Goal: Communication & Community: Answer question/provide support

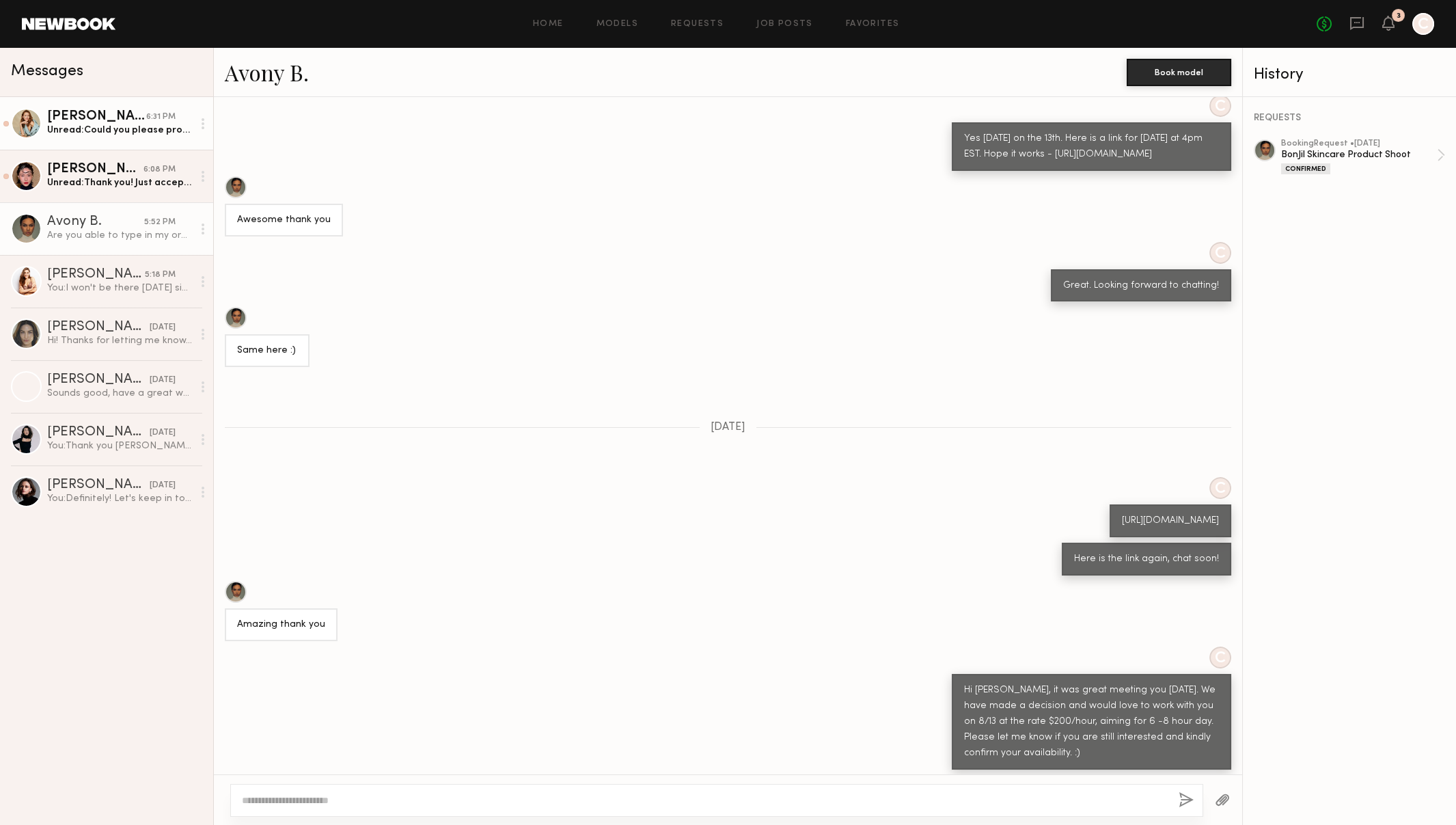
scroll to position [2707, 0]
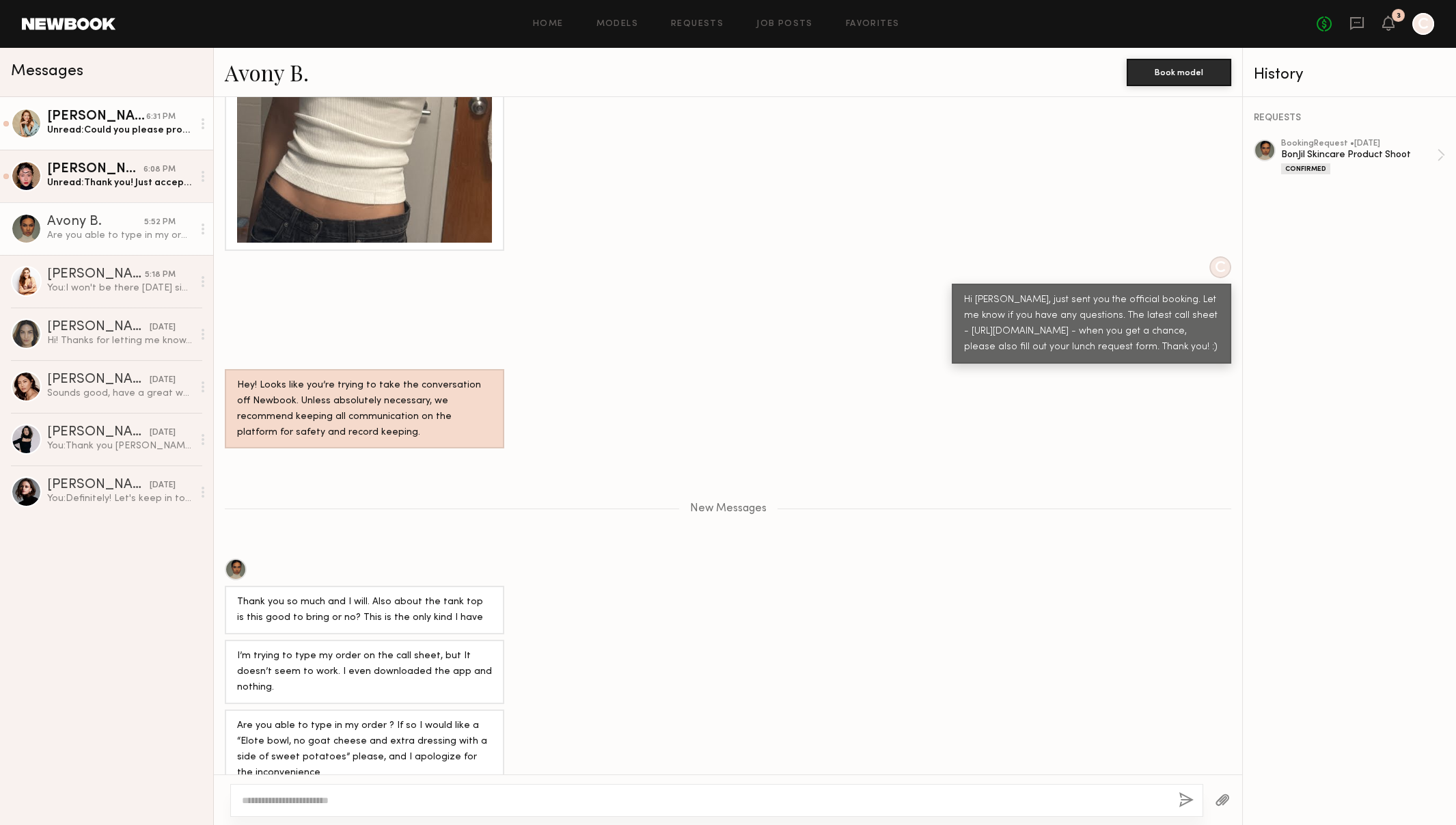
click at [115, 125] on div "Unread: Could you please provide the top. I’m not sure I have exactly what you …" at bounding box center [120, 130] width 146 height 13
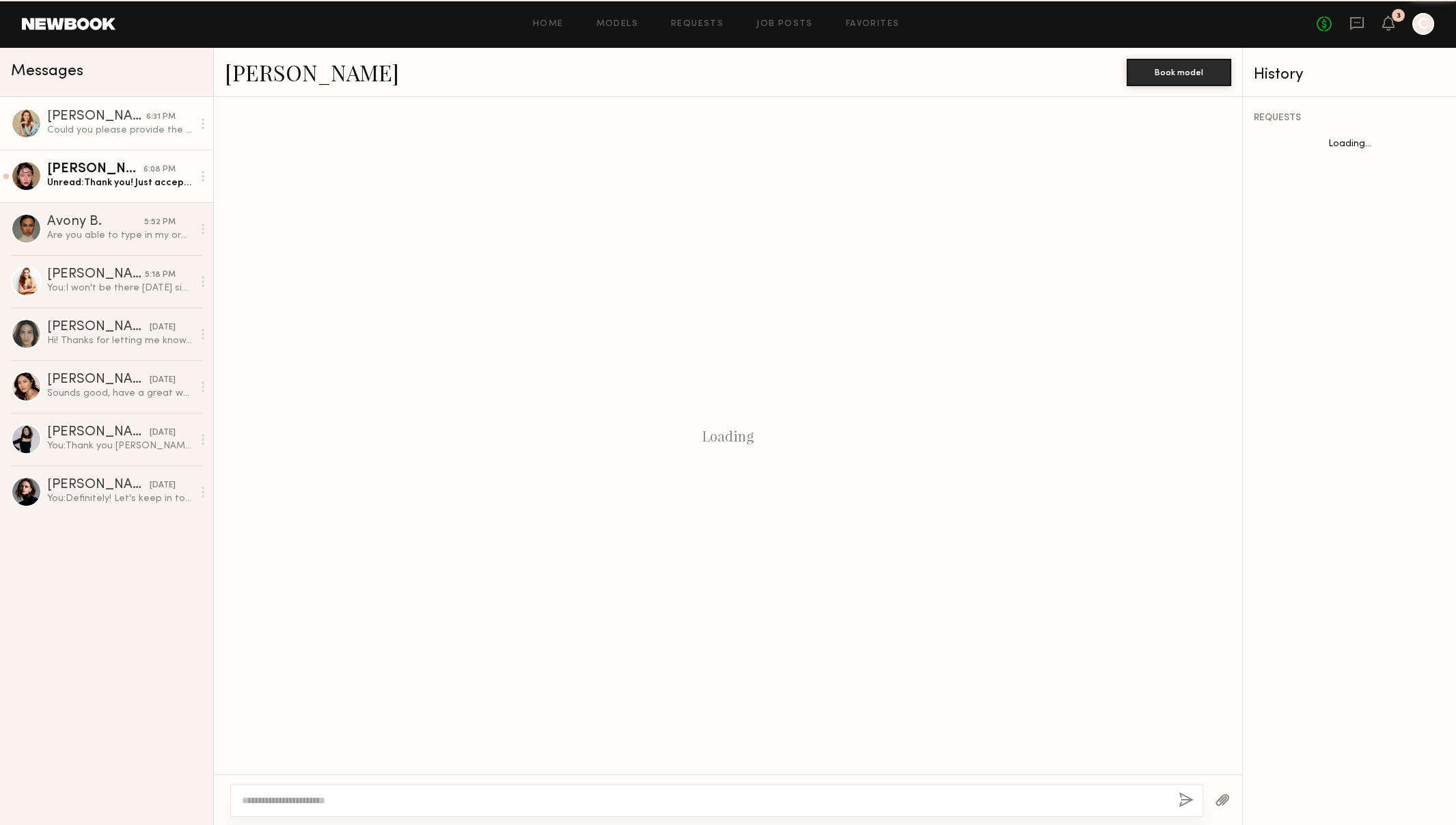
scroll to position [797, 0]
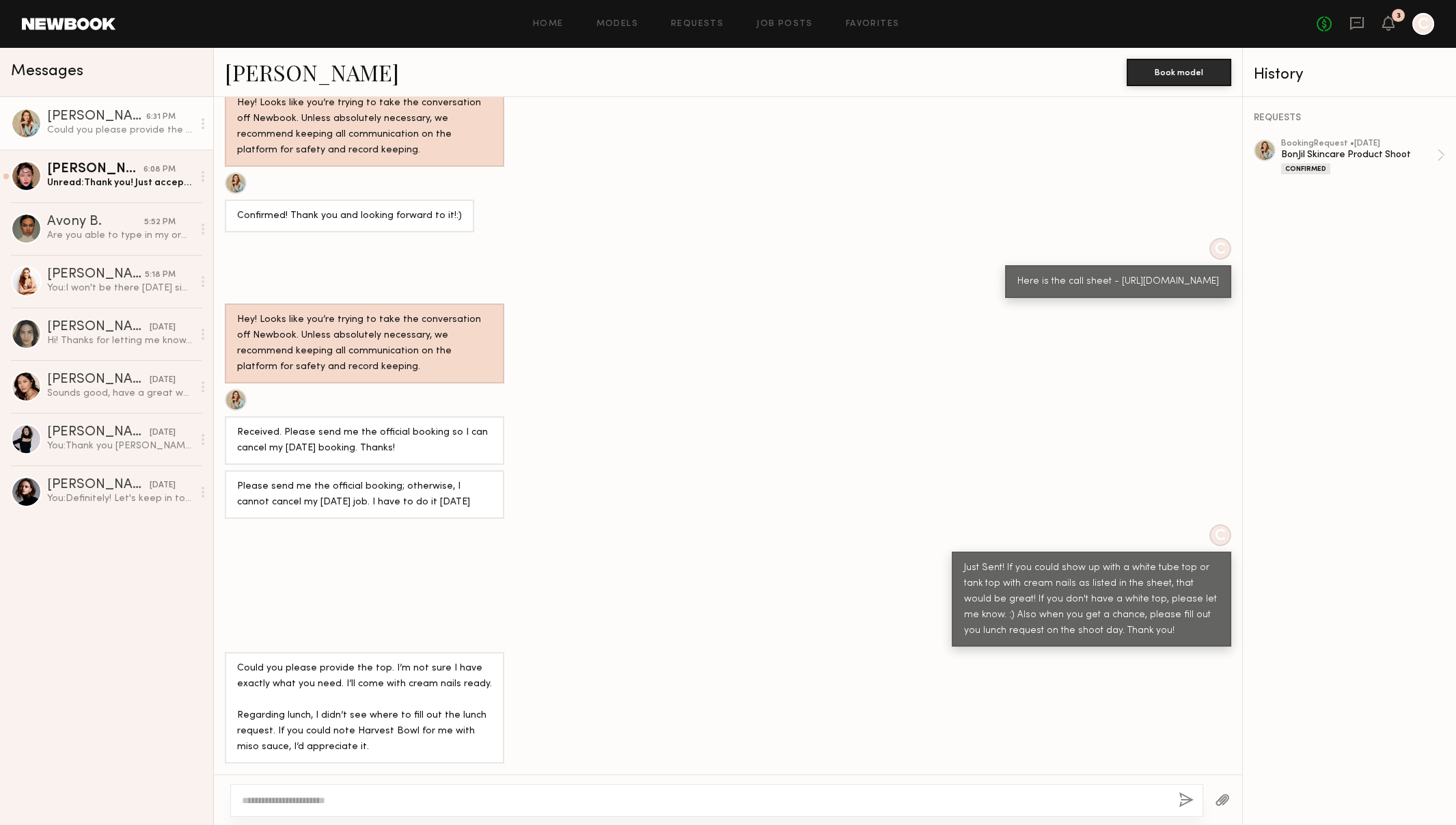
click at [1018, 287] on div "Here is the call sheet - https://docs.google.com/document/d/1IKj1xeKsYEtOESQmoL…" at bounding box center [1118, 281] width 202 height 15
click at [1018, 283] on div "Here is the call sheet - https://docs.google.com/document/d/1IKj1xeKsYEtOESQmoL…" at bounding box center [1118, 281] width 202 height 15
drag, startPoint x: 956, startPoint y: 266, endPoint x: 1166, endPoint y: 283, distance: 210.7
click at [1166, 283] on div "Here is the call sheet - https://docs.google.com/document/d/1IKj1xeKsYEtOESQmoL…" at bounding box center [1118, 281] width 202 height 15
copy div "https://docs.google.com/document/d/1IKj1xeKsYEtOESQmoL5ZcoUAT1ZccFxGF6Kn5bXIF0Q…"
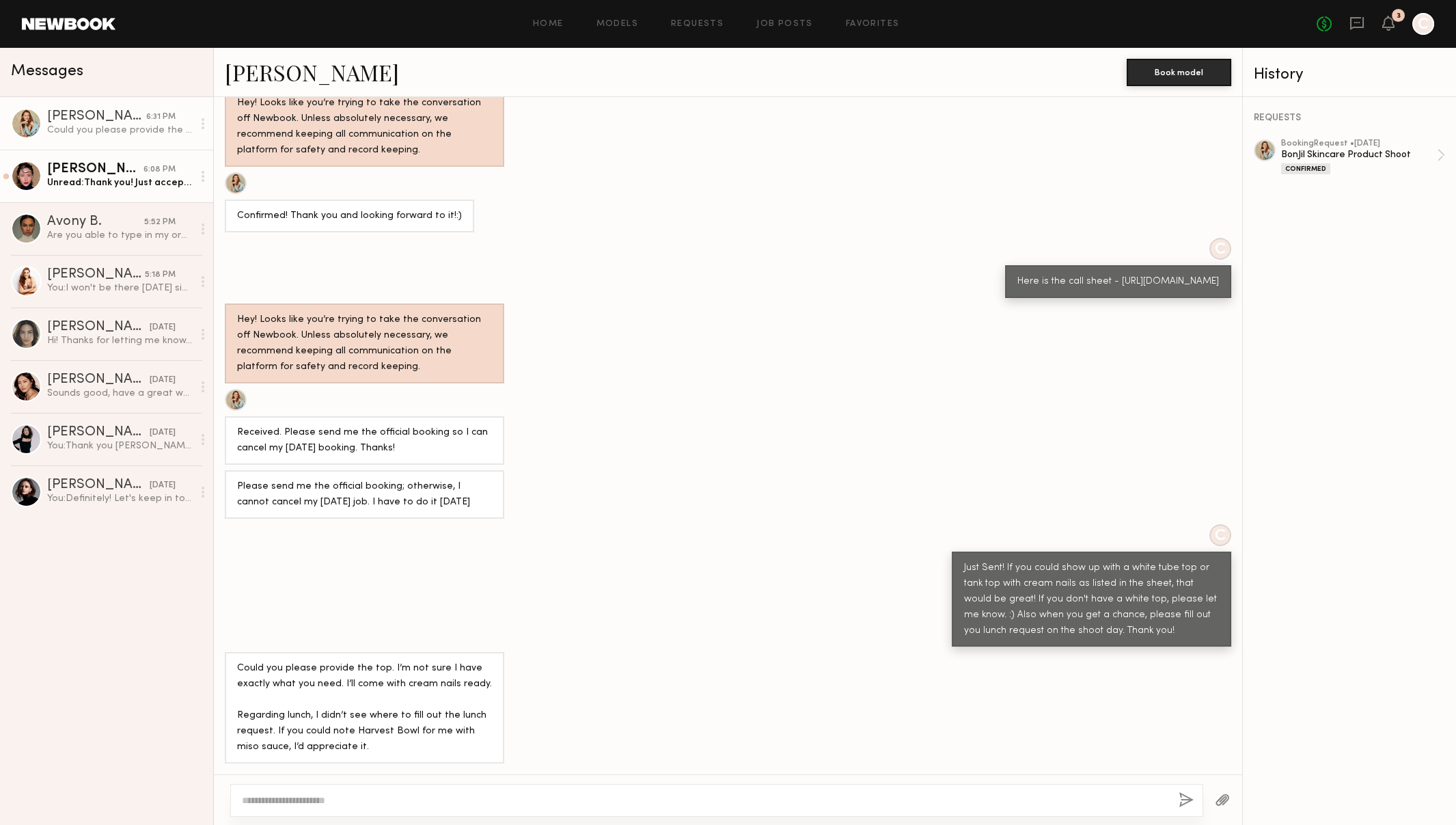
click at [106, 177] on div "Unread: Thank you! Just accepted it ! Let me send lunch request as well. So exc…" at bounding box center [120, 183] width 146 height 13
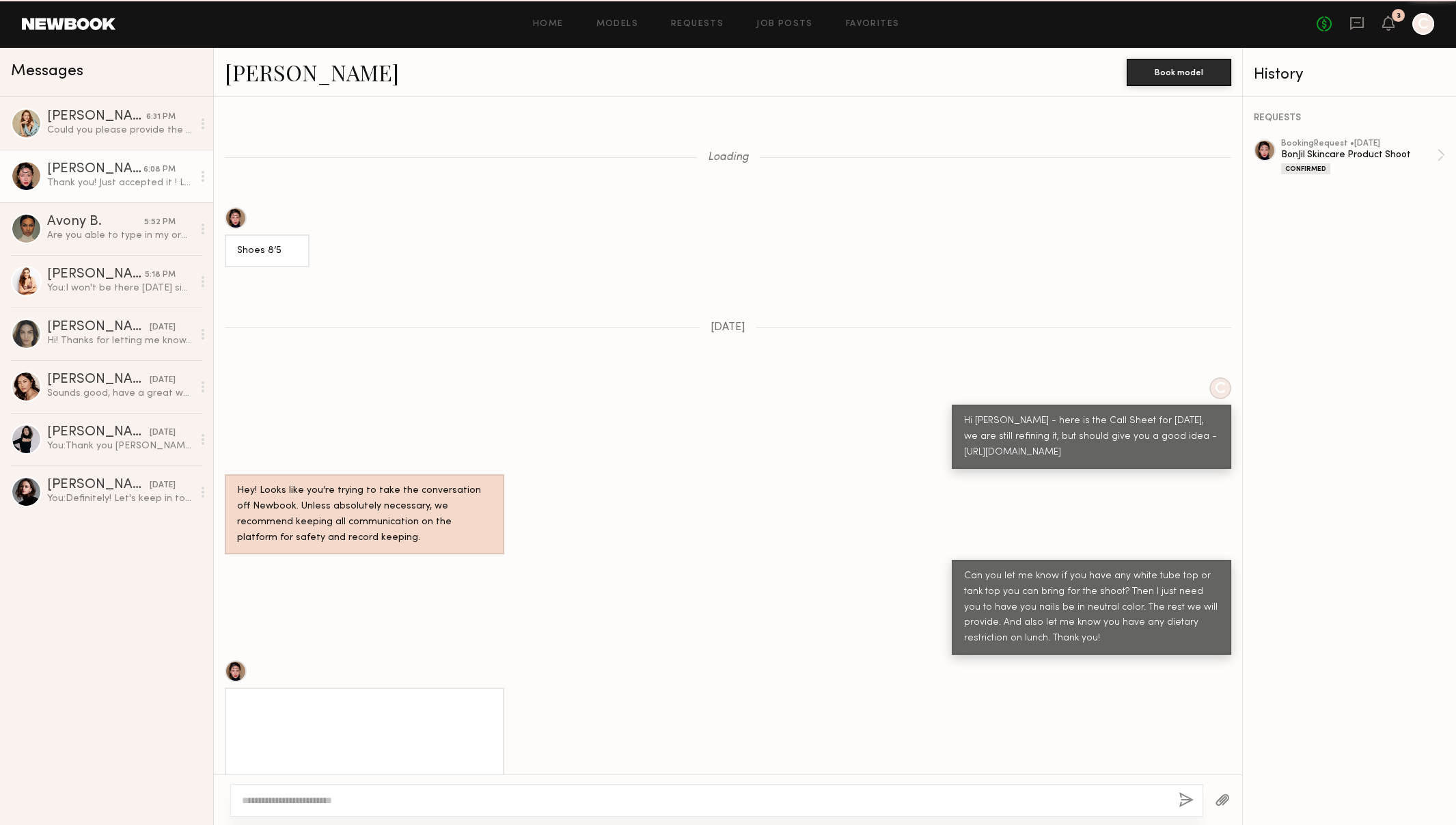
scroll to position [1121, 0]
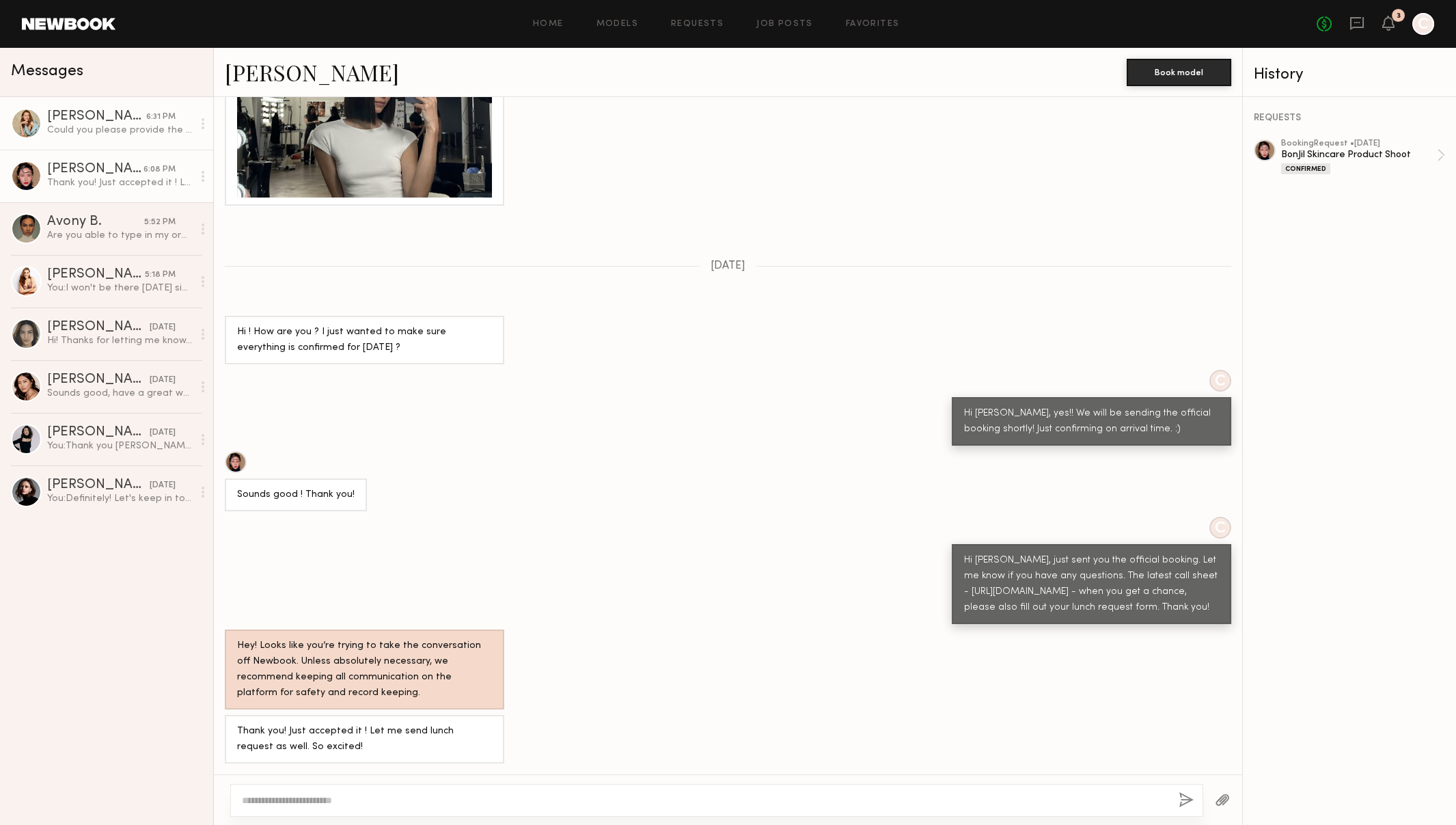
click at [81, 133] on div "Could you please provide the top. I’m not sure I have exactly what you need. I’…" at bounding box center [120, 130] width 146 height 13
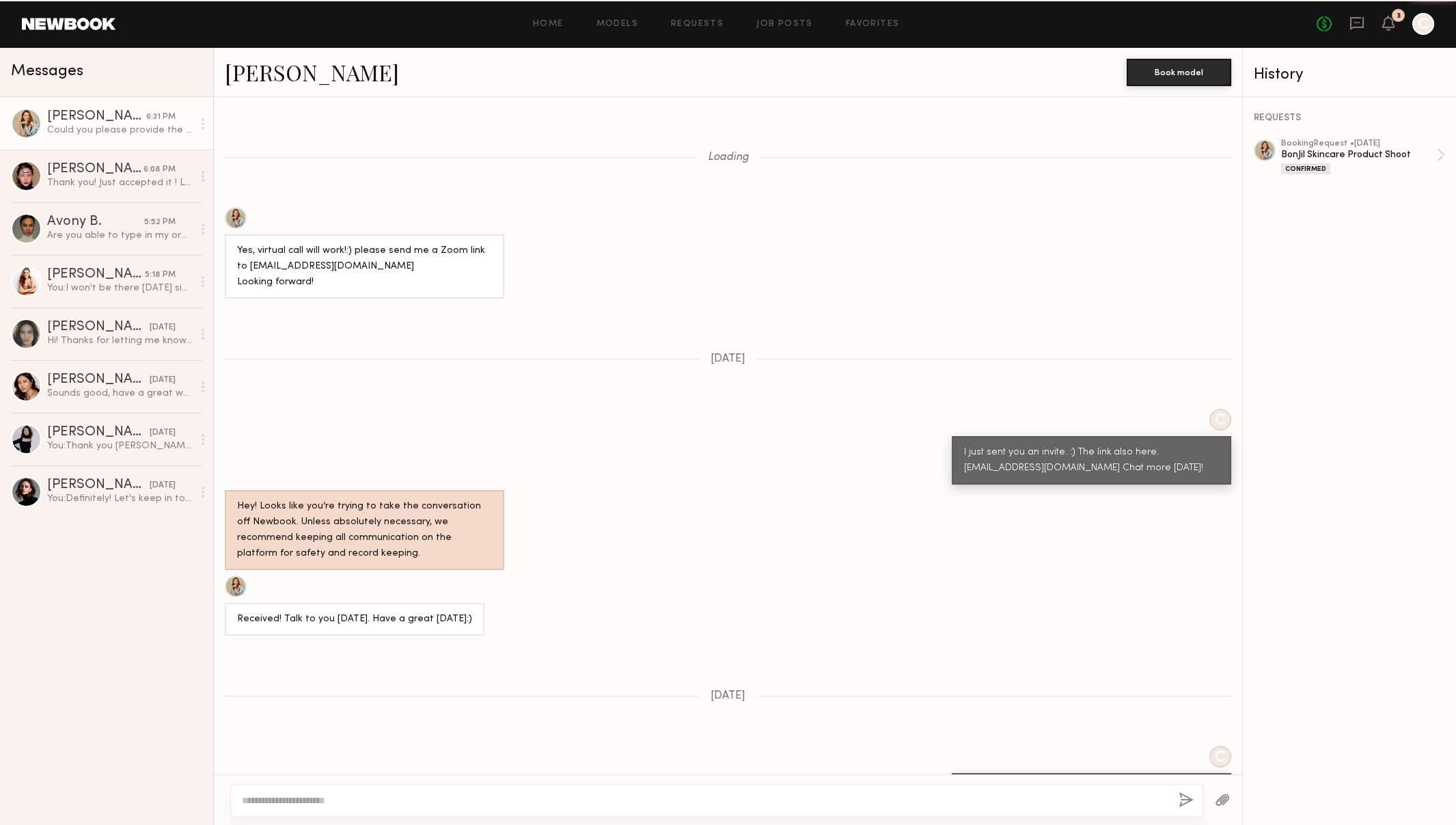
scroll to position [797, 0]
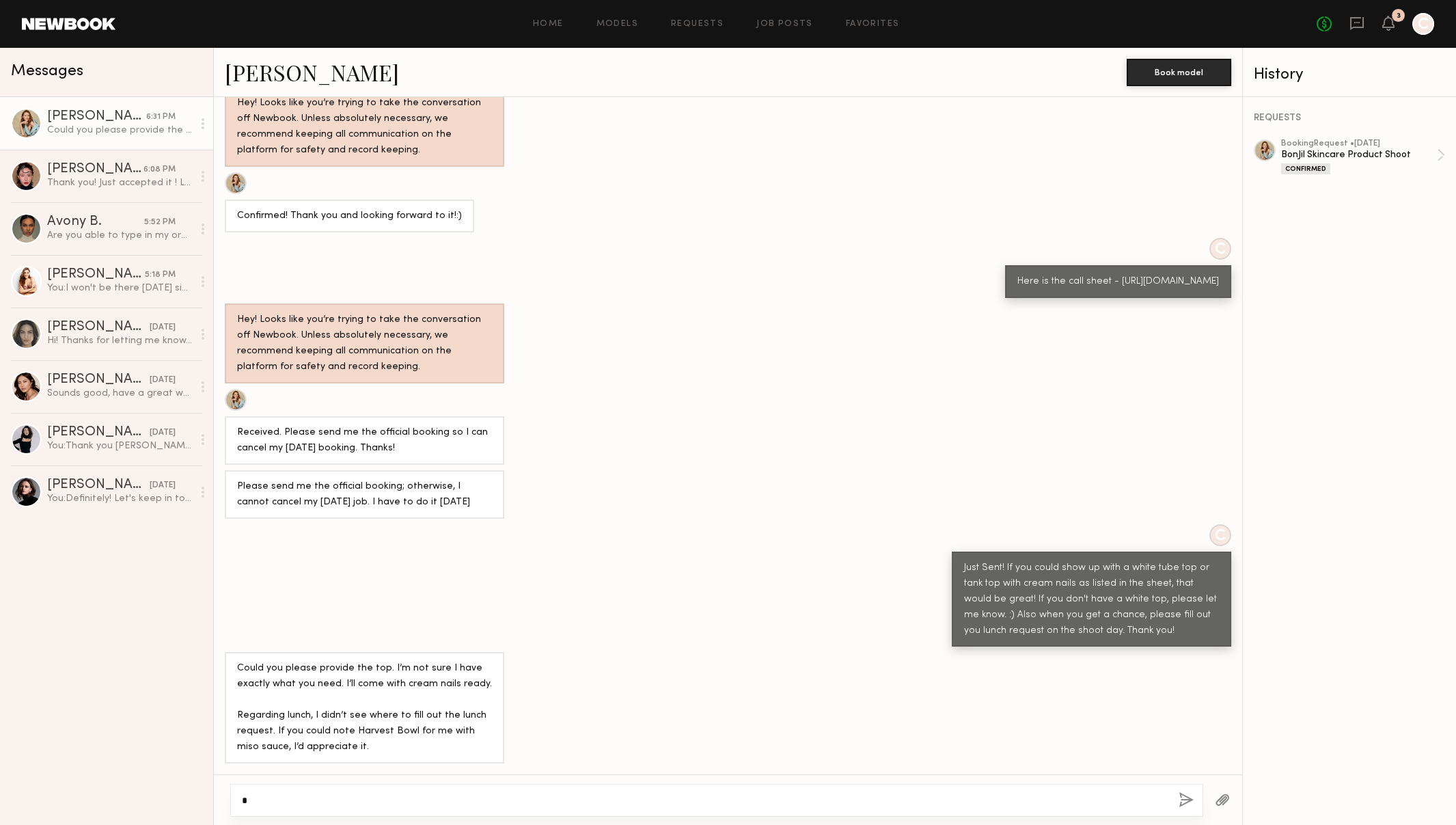
drag, startPoint x: 266, startPoint y: 797, endPoint x: 208, endPoint y: 792, distance: 58.2
click at [208, 792] on div "Messages Nina B. 6:31 PM Could you please provide the top. I’m not sure I have …" at bounding box center [728, 436] width 1456 height 777
type textarea "*"
type textarea "**********"
click at [1187, 795] on button "button" at bounding box center [1186, 800] width 15 height 17
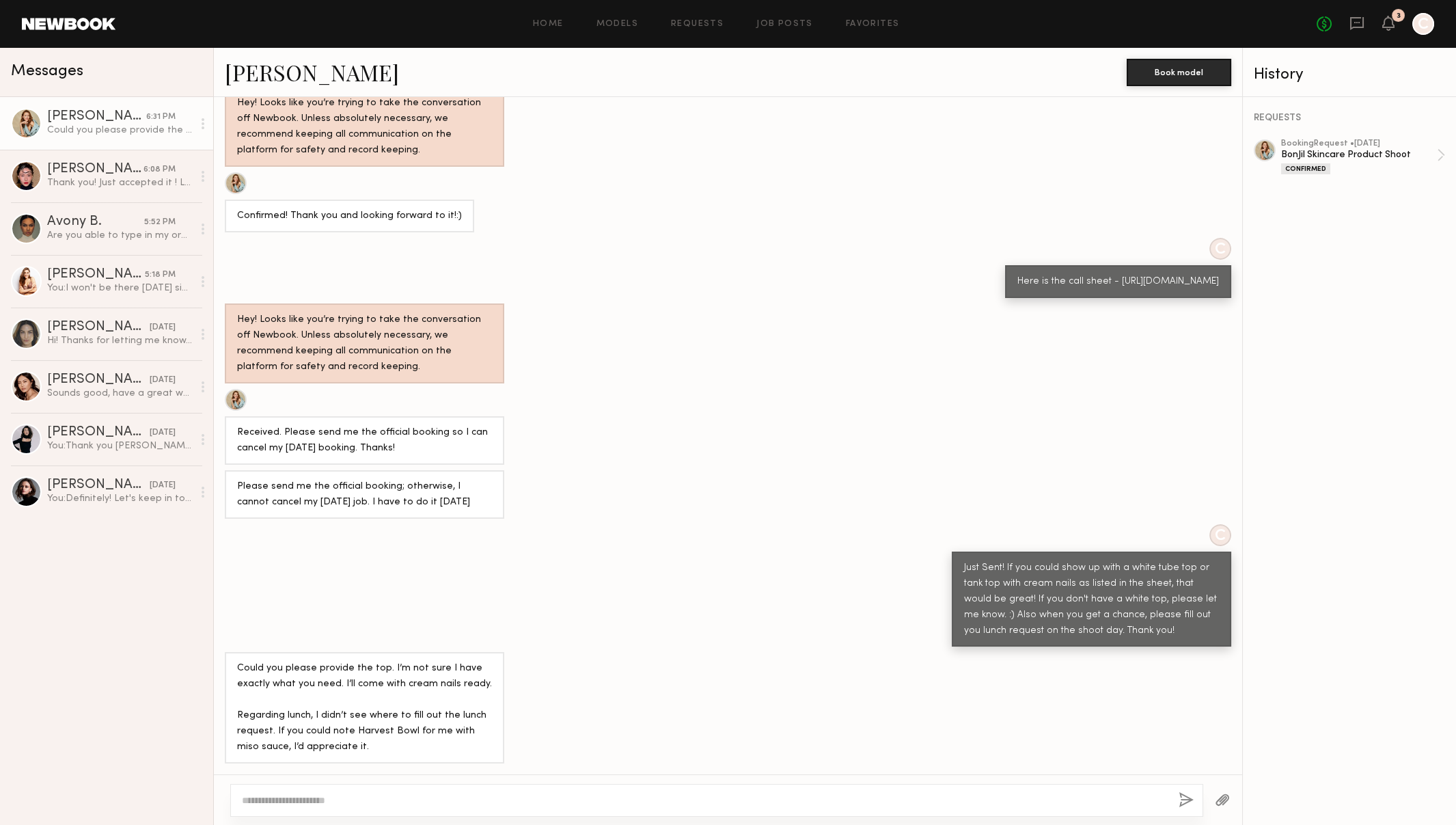
scroll to position [1087, 0]
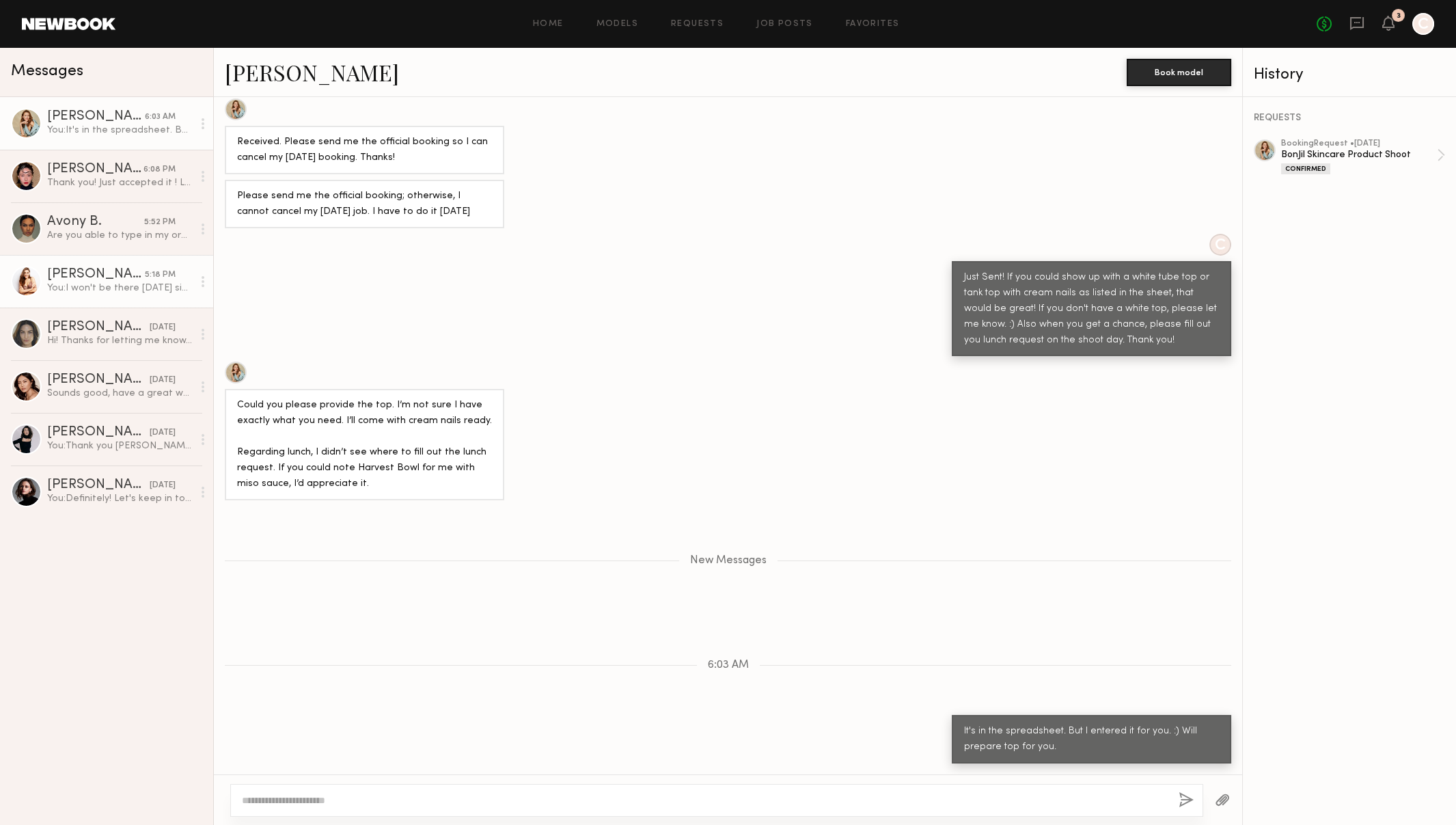
click at [81, 291] on div "You: I won't be there tomorrow since I am on the West Coast, but the team will …" at bounding box center [120, 288] width 146 height 13
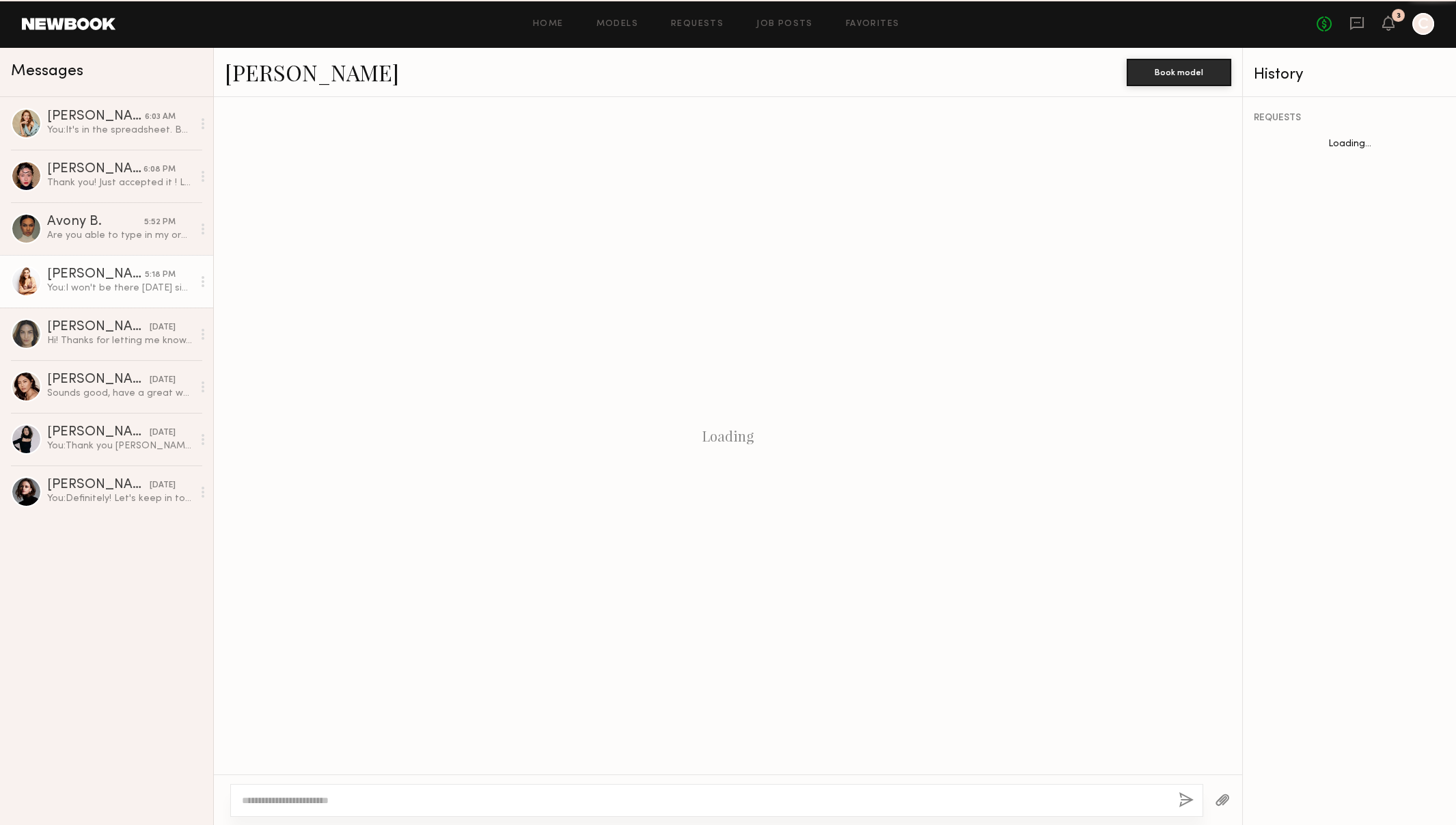
scroll to position [467, 0]
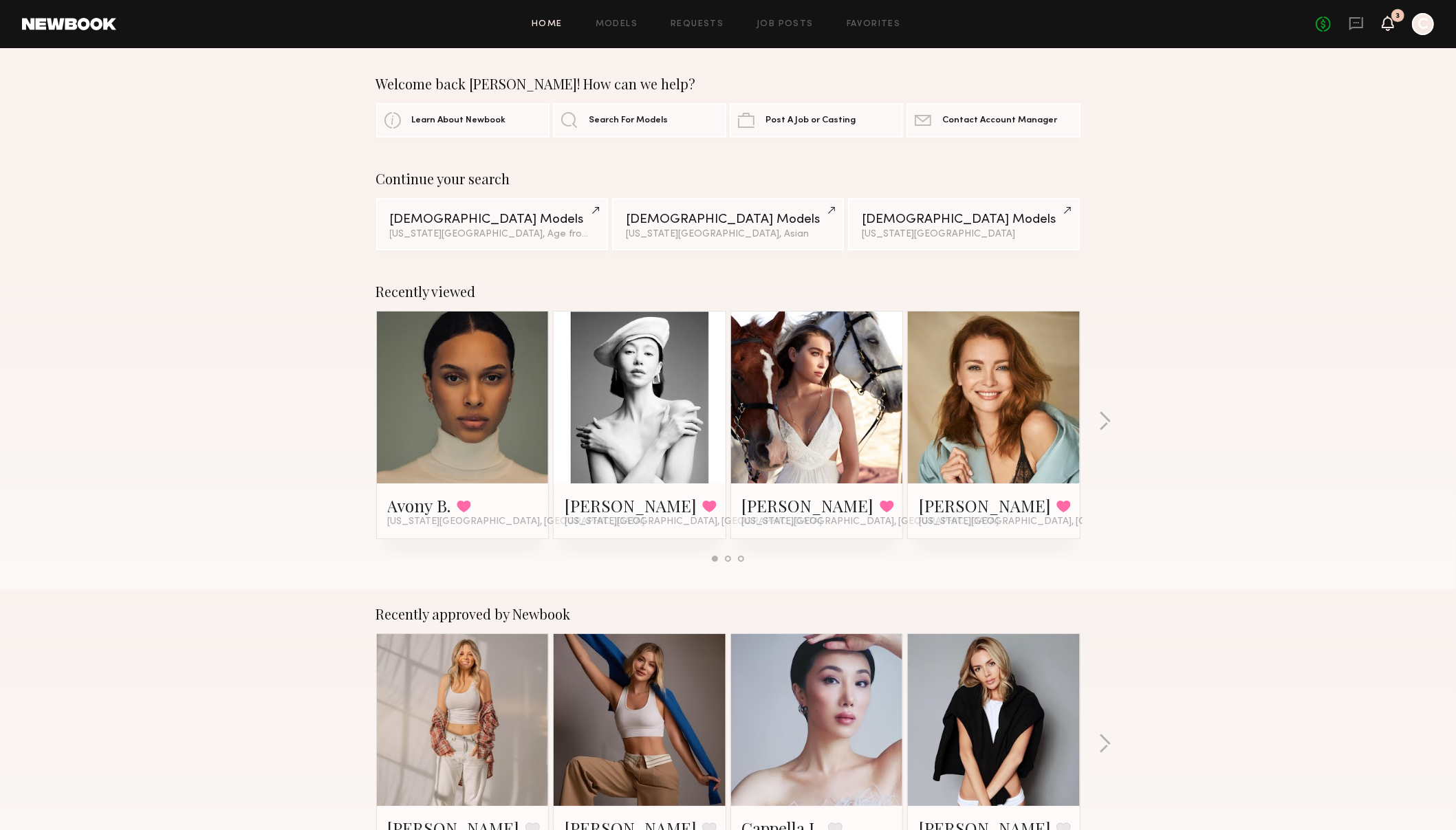
click at [1388, 24] on icon at bounding box center [1388, 23] width 11 height 10
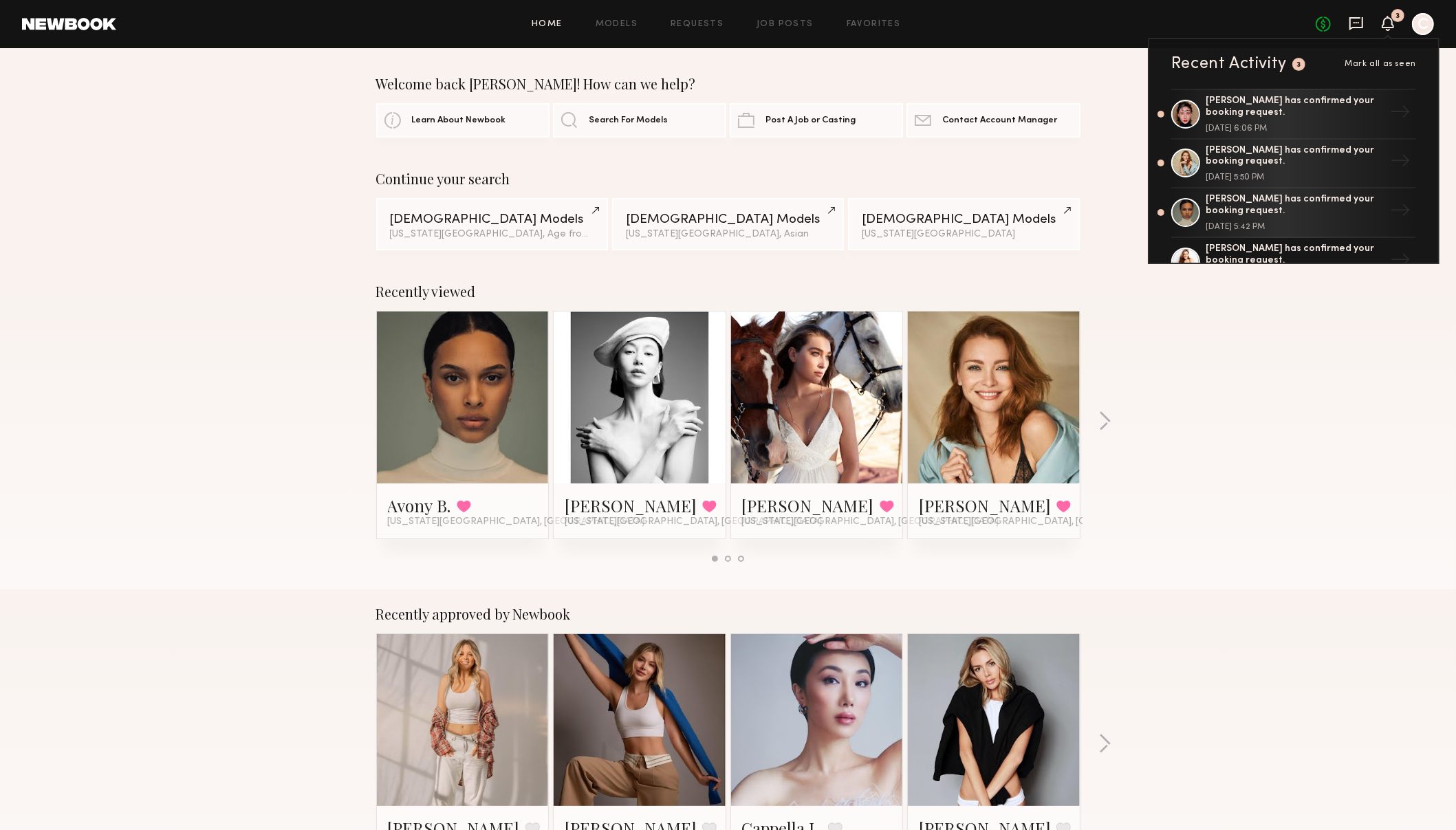
click at [1357, 24] on icon at bounding box center [1356, 23] width 15 height 15
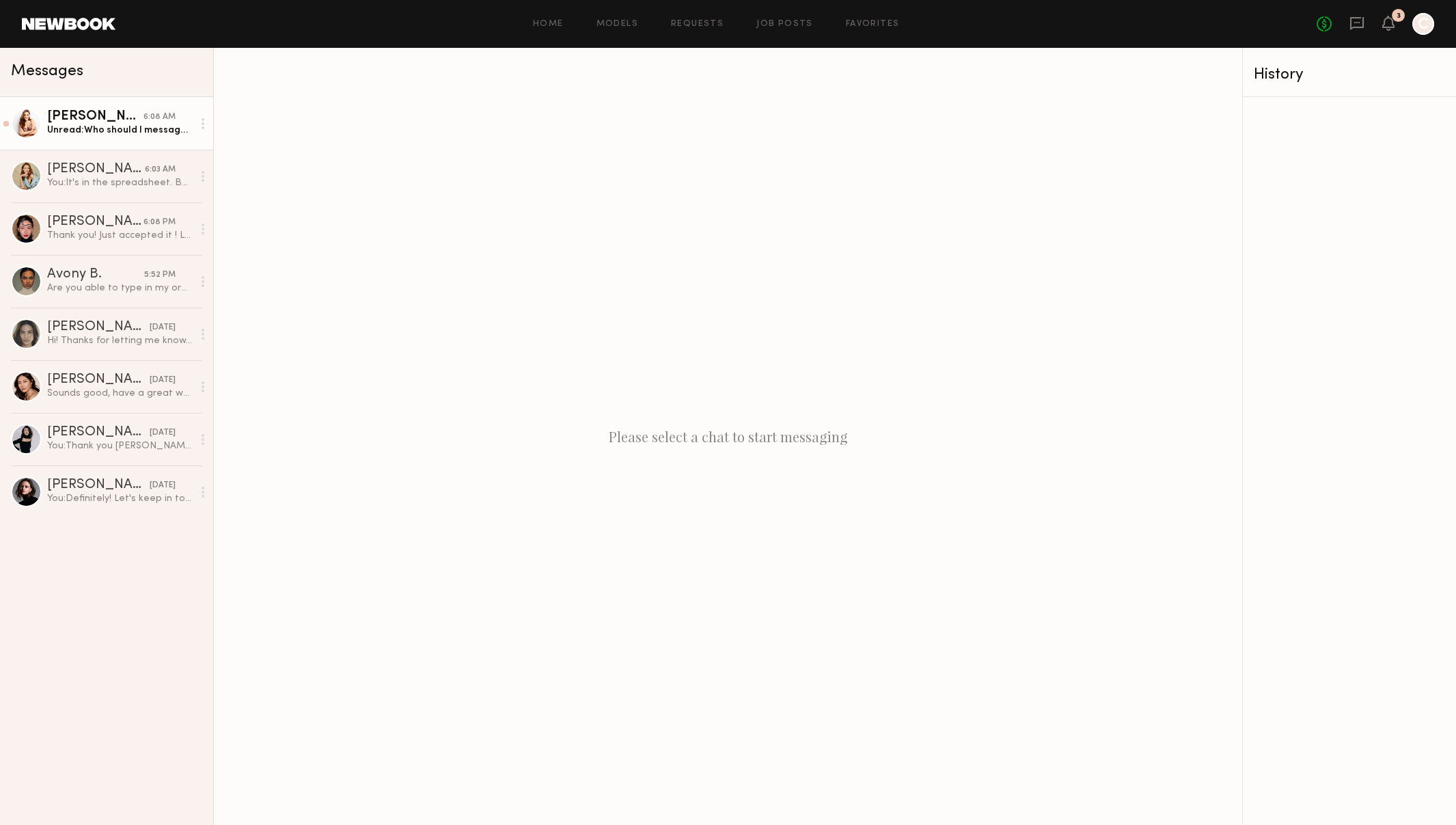
click at [87, 126] on div "Unread: Who should I message ?" at bounding box center [120, 130] width 146 height 13
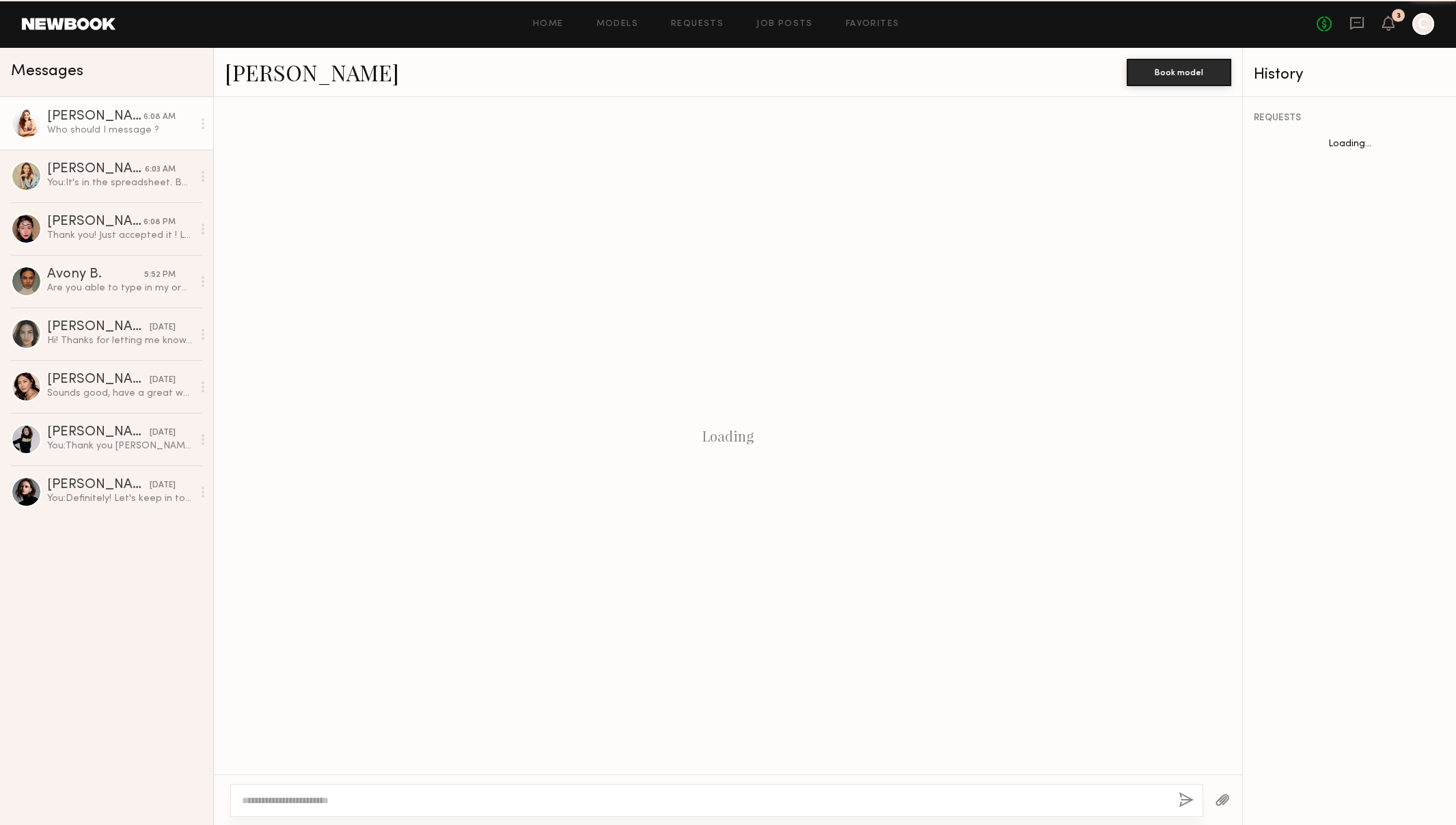
scroll to position [466, 0]
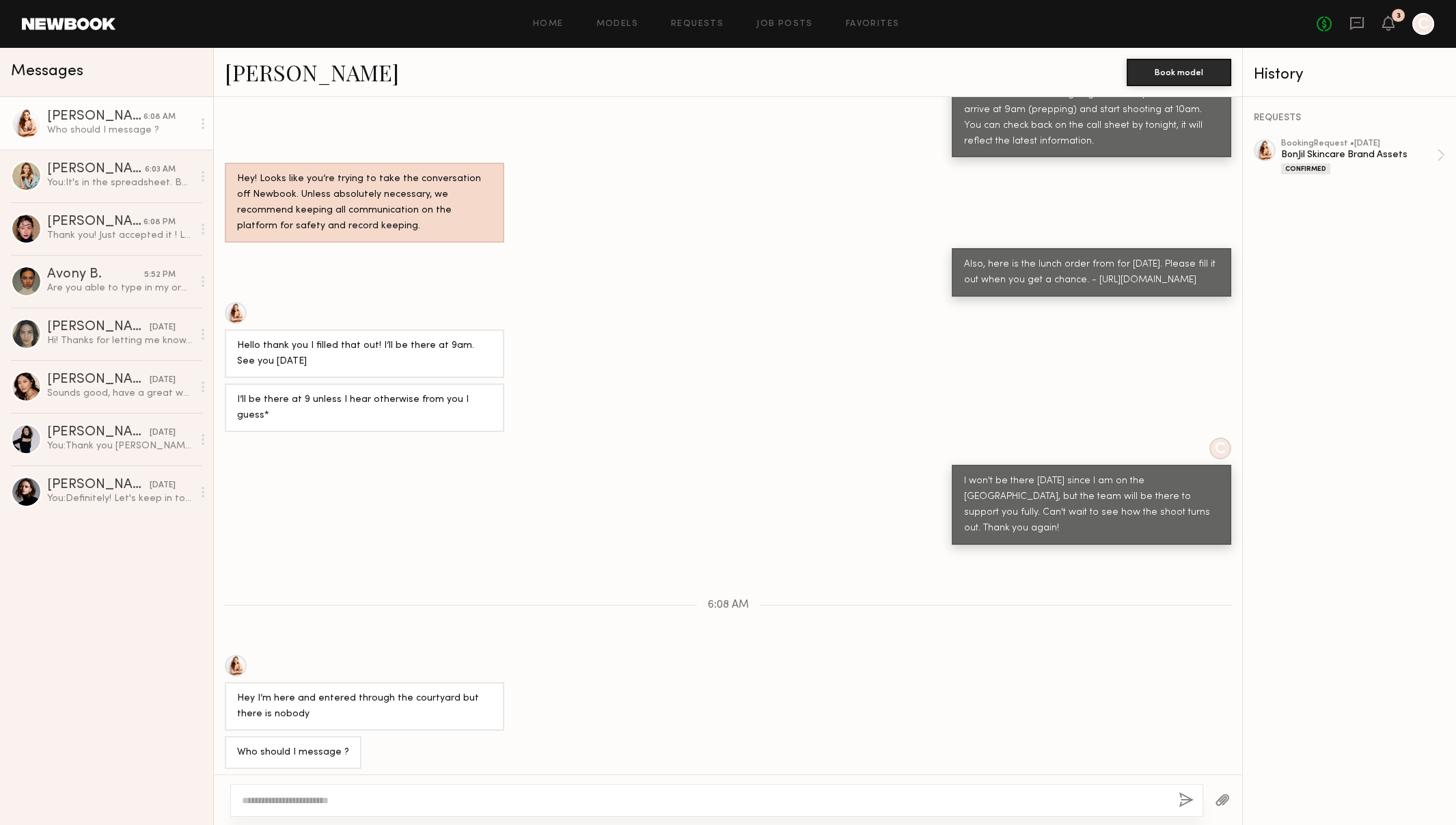
click at [292, 802] on textarea at bounding box center [705, 800] width 926 height 14
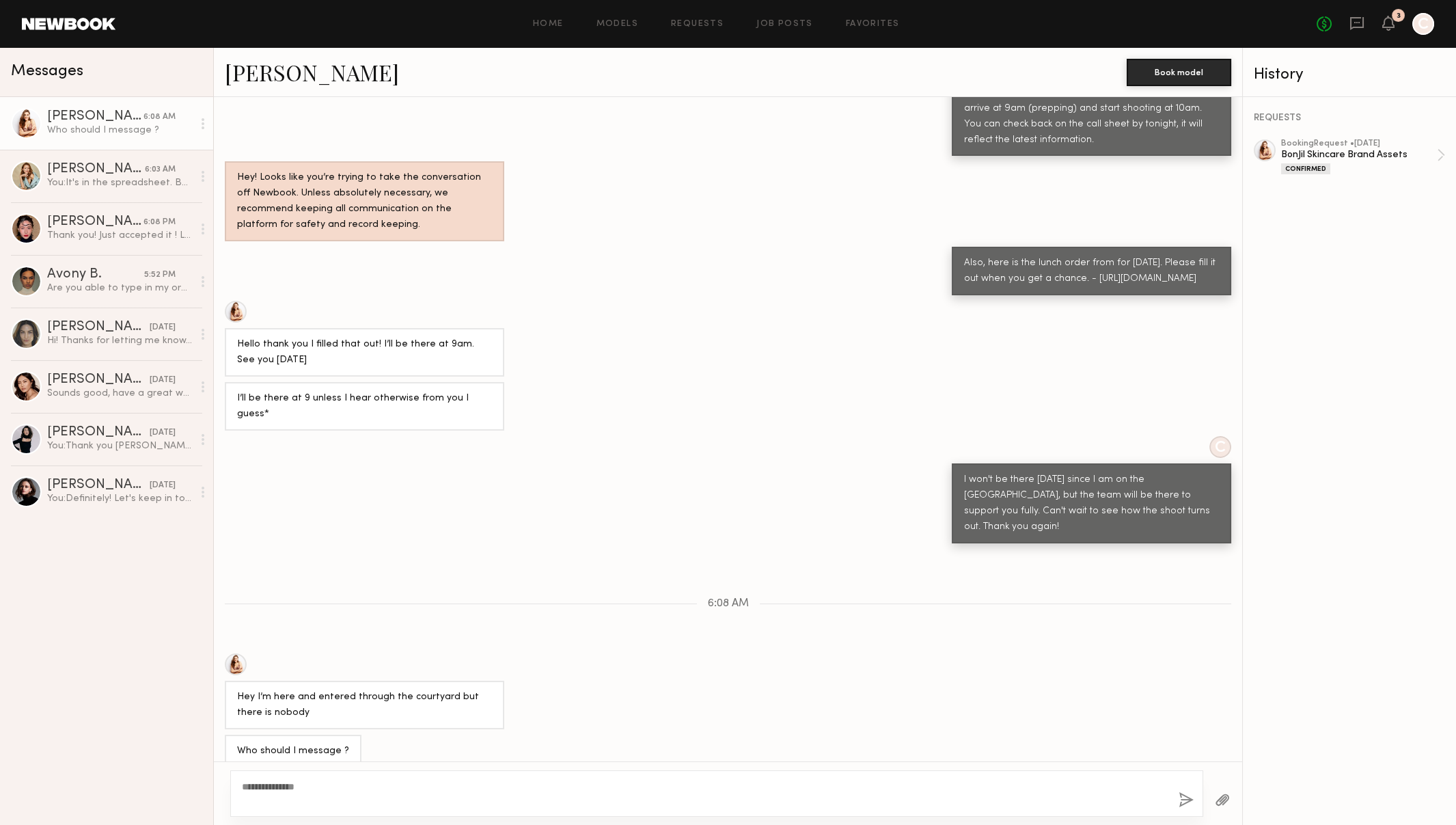
type textarea "**********"
click at [1184, 799] on button "button" at bounding box center [1186, 800] width 15 height 17
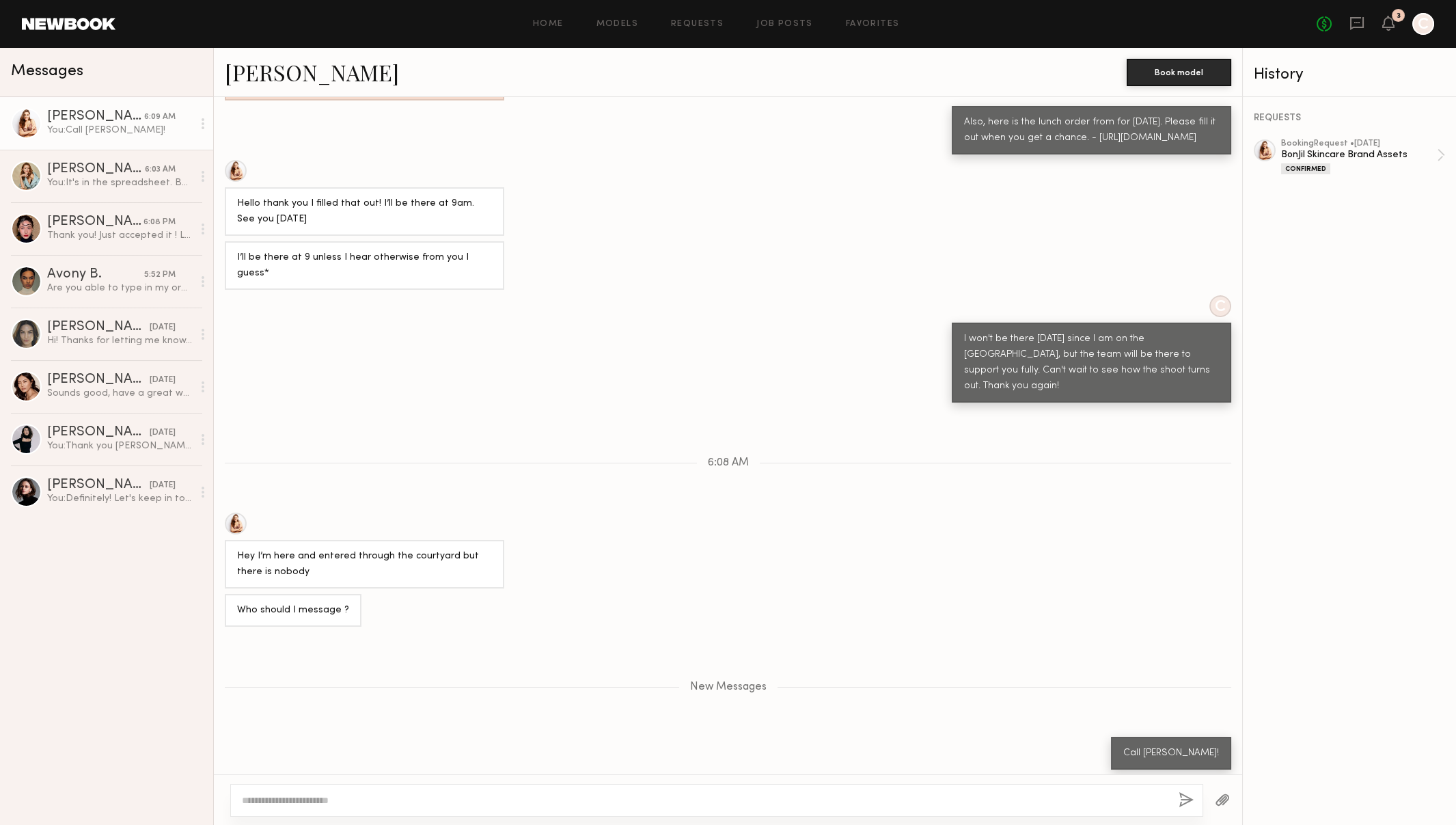
scroll to position [694, 0]
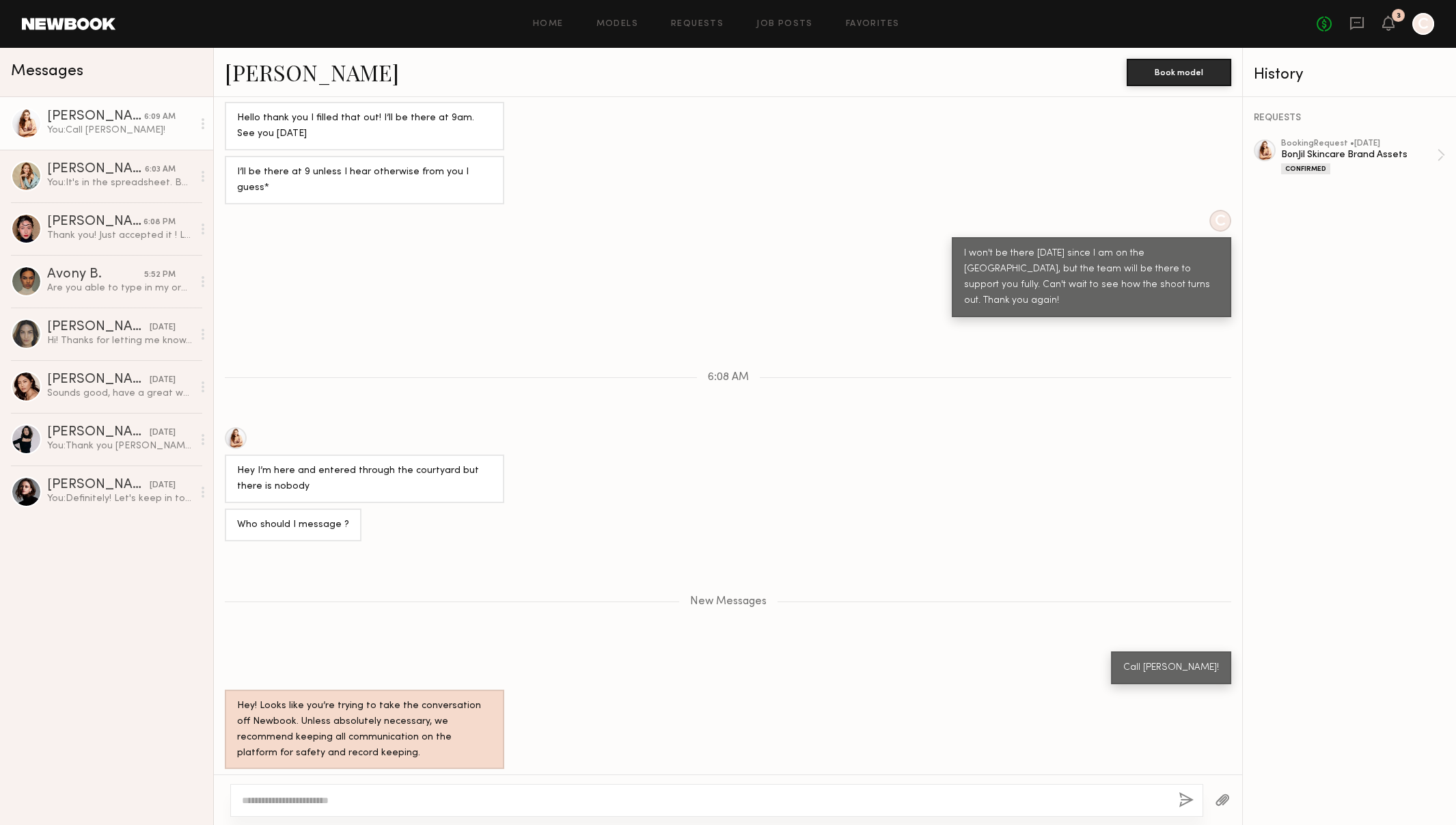
click at [261, 802] on textarea at bounding box center [705, 800] width 926 height 14
paste textarea "**********"
type textarea "**********"
click at [1181, 797] on button "button" at bounding box center [1186, 800] width 15 height 17
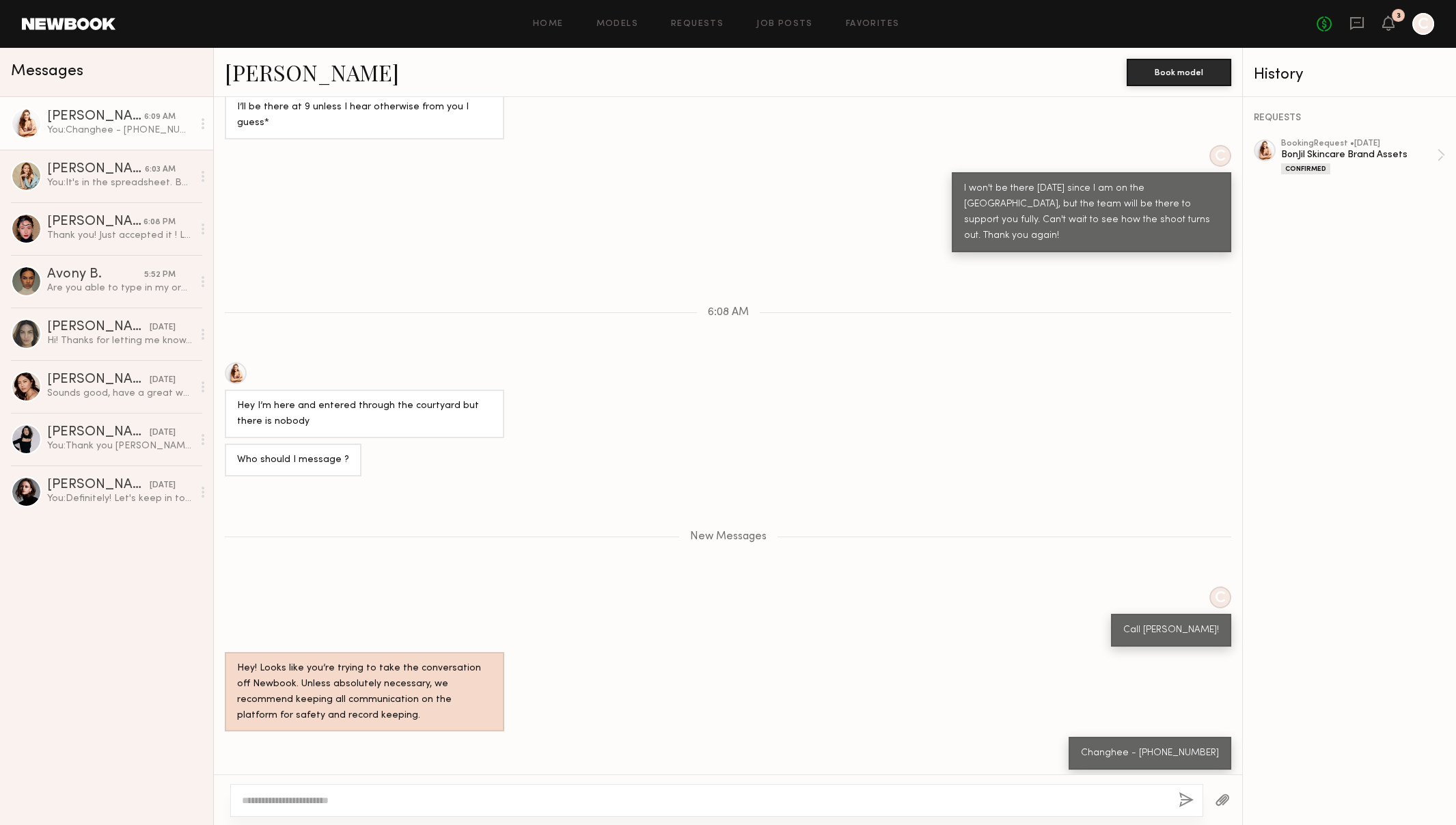
scroll to position [844, 0]
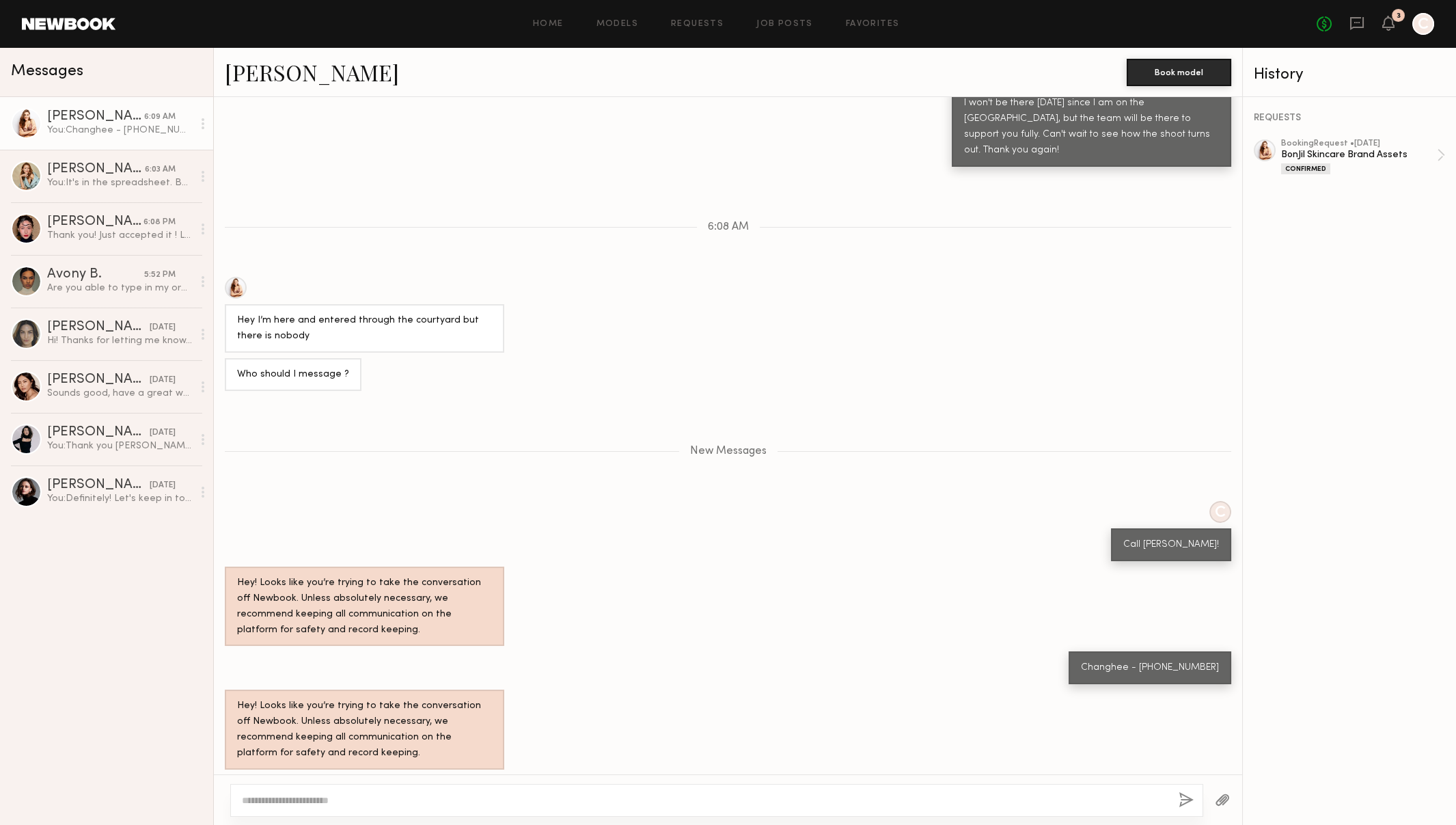
click at [295, 801] on textarea at bounding box center [705, 800] width 926 height 14
click at [245, 802] on textarea "**********" at bounding box center [705, 800] width 926 height 14
drag, startPoint x: 652, startPoint y: 806, endPoint x: 560, endPoint y: 799, distance: 92.3
click at [560, 799] on textarea "**********" at bounding box center [705, 800] width 926 height 14
type textarea "**********"
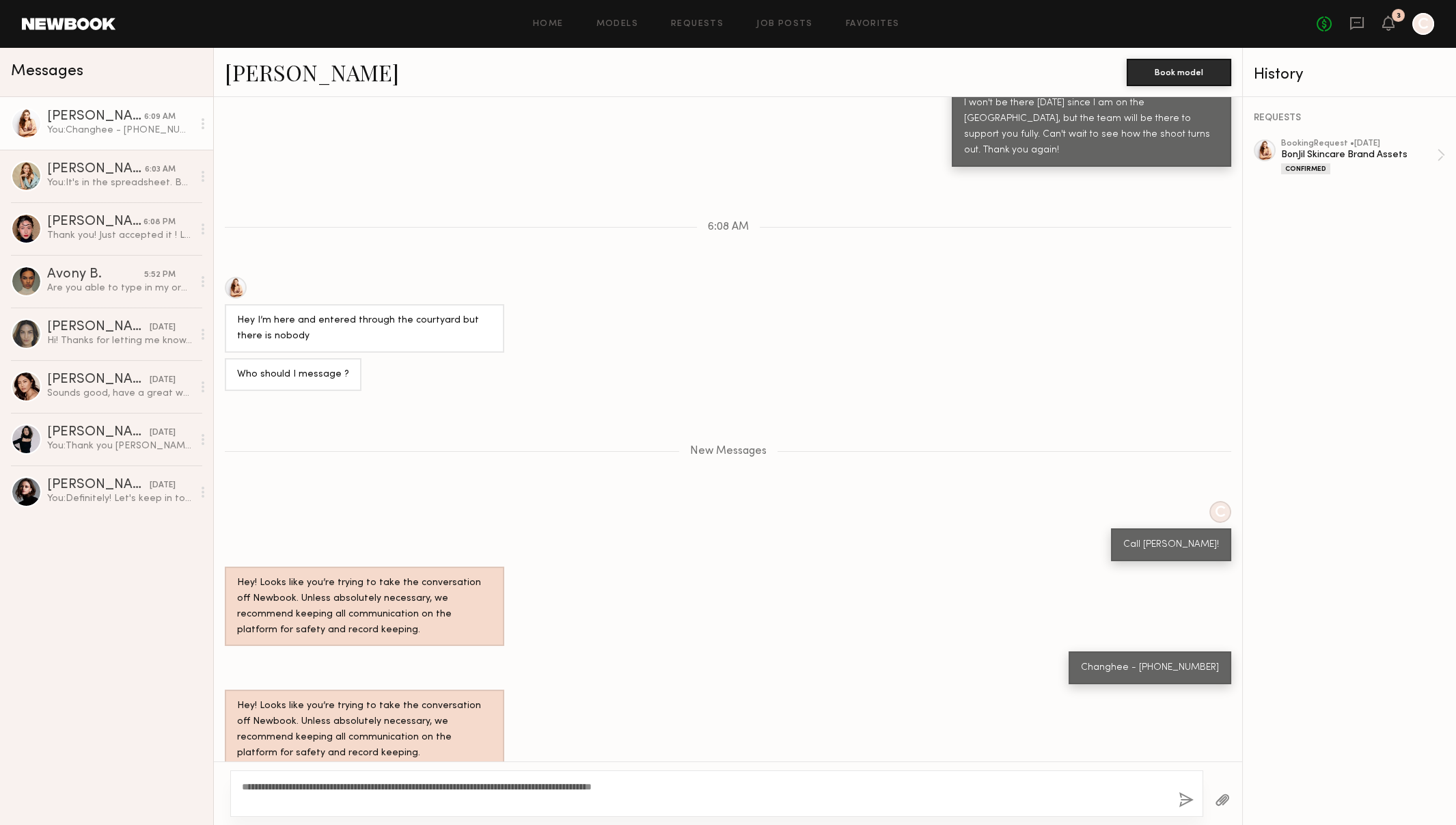
click at [1180, 802] on button "button" at bounding box center [1186, 800] width 15 height 17
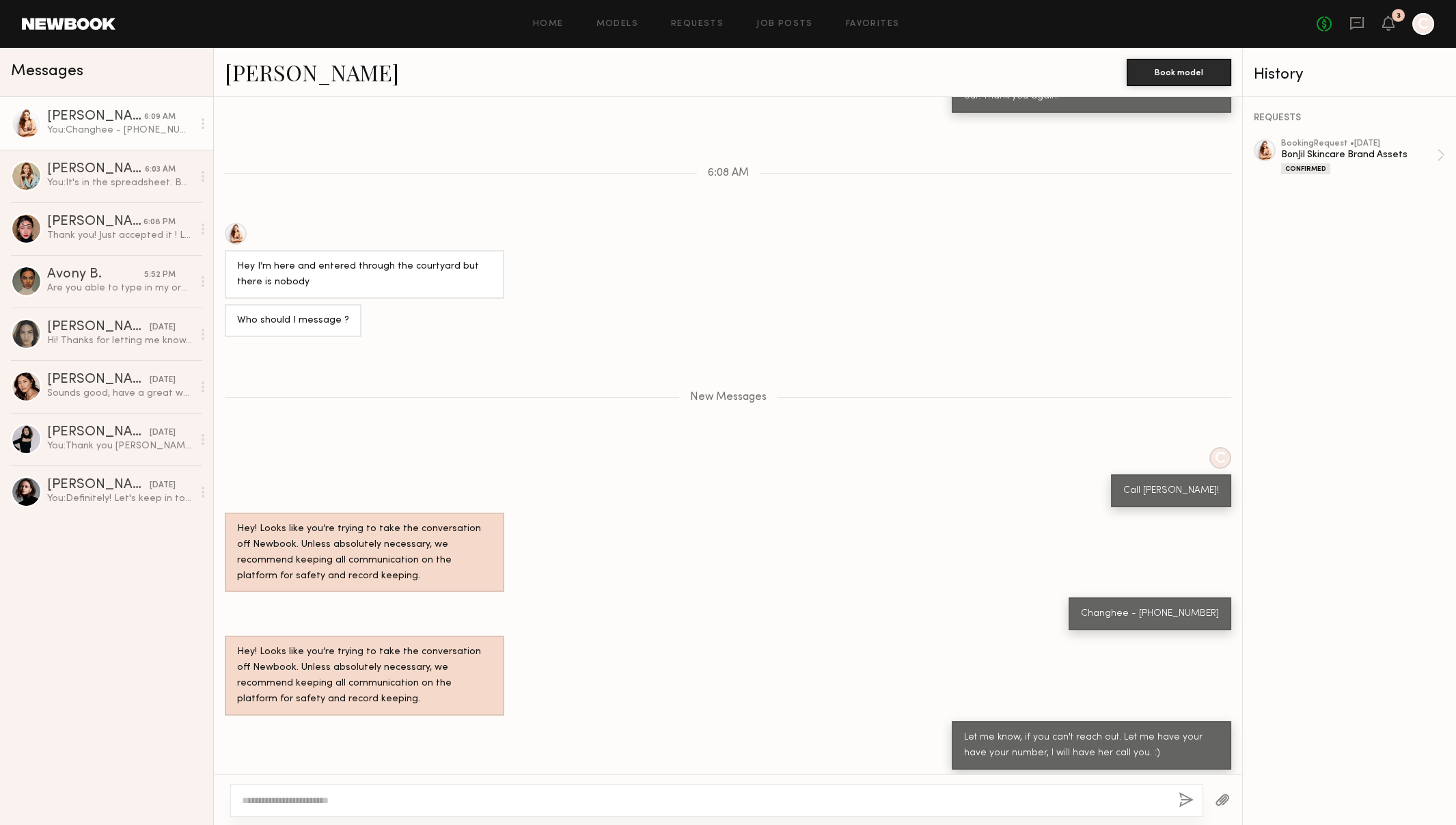
scroll to position [983, 0]
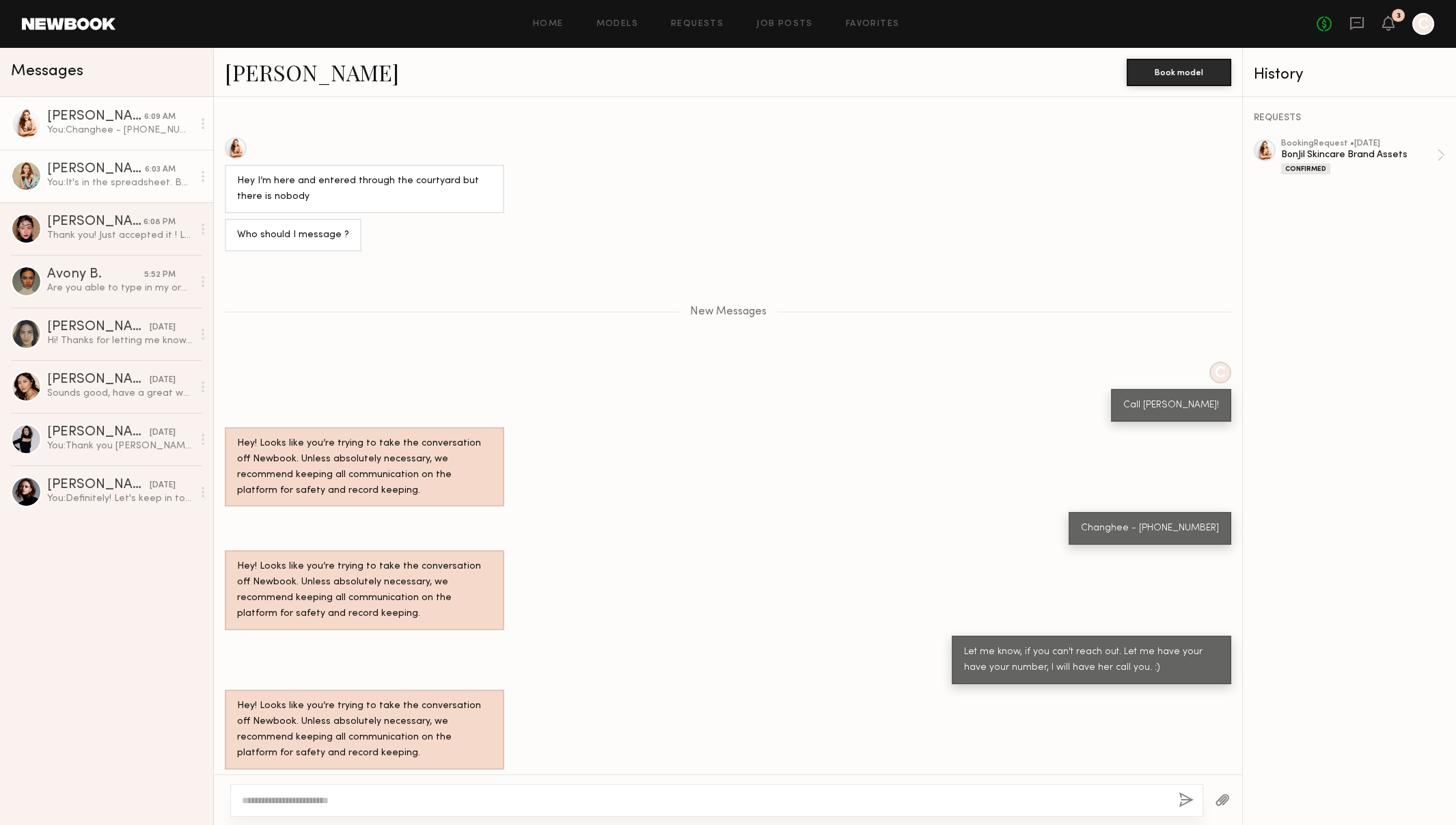
click at [102, 171] on div "[PERSON_NAME]" at bounding box center [96, 169] width 98 height 14
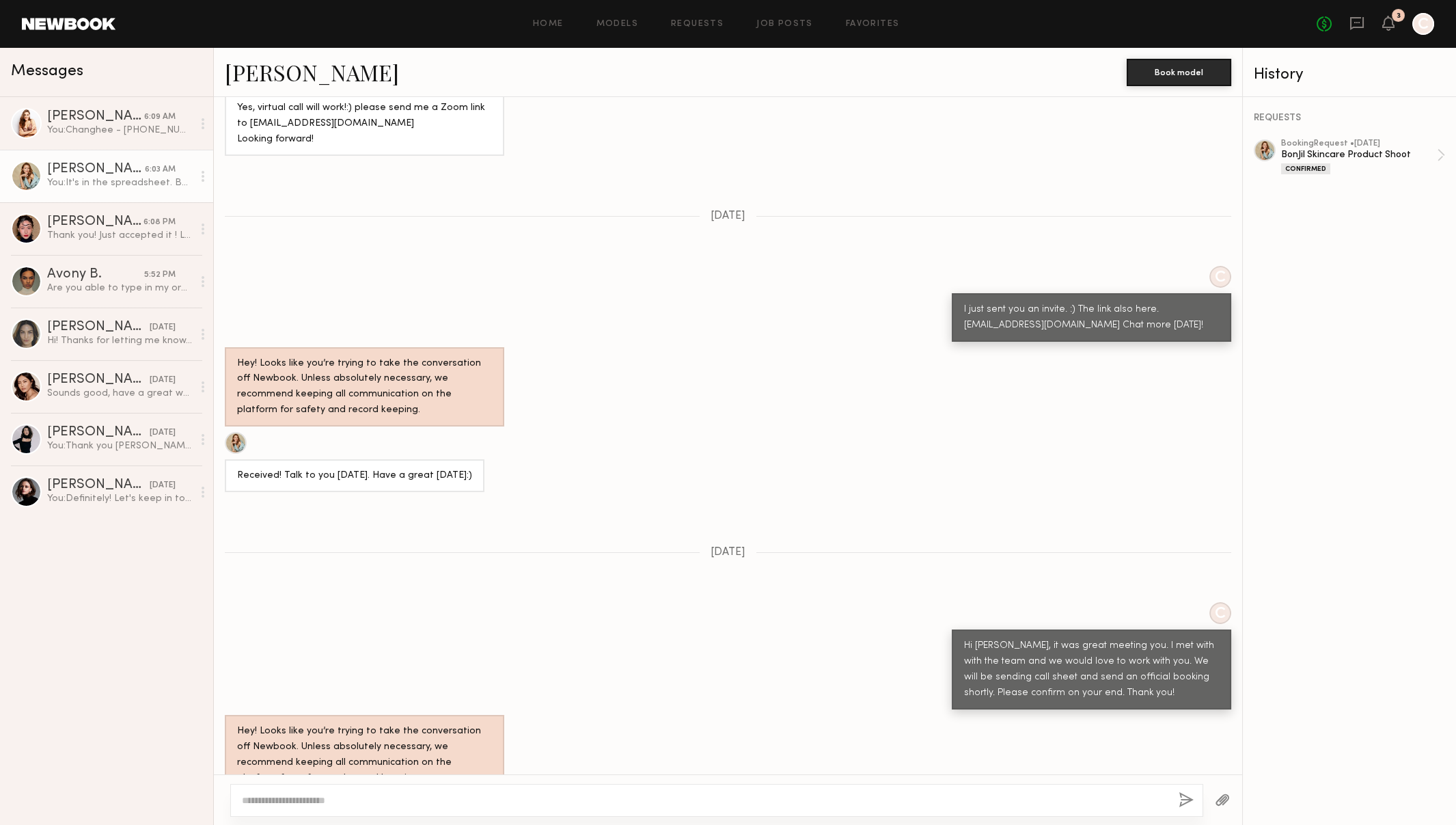
scroll to position [2207, 0]
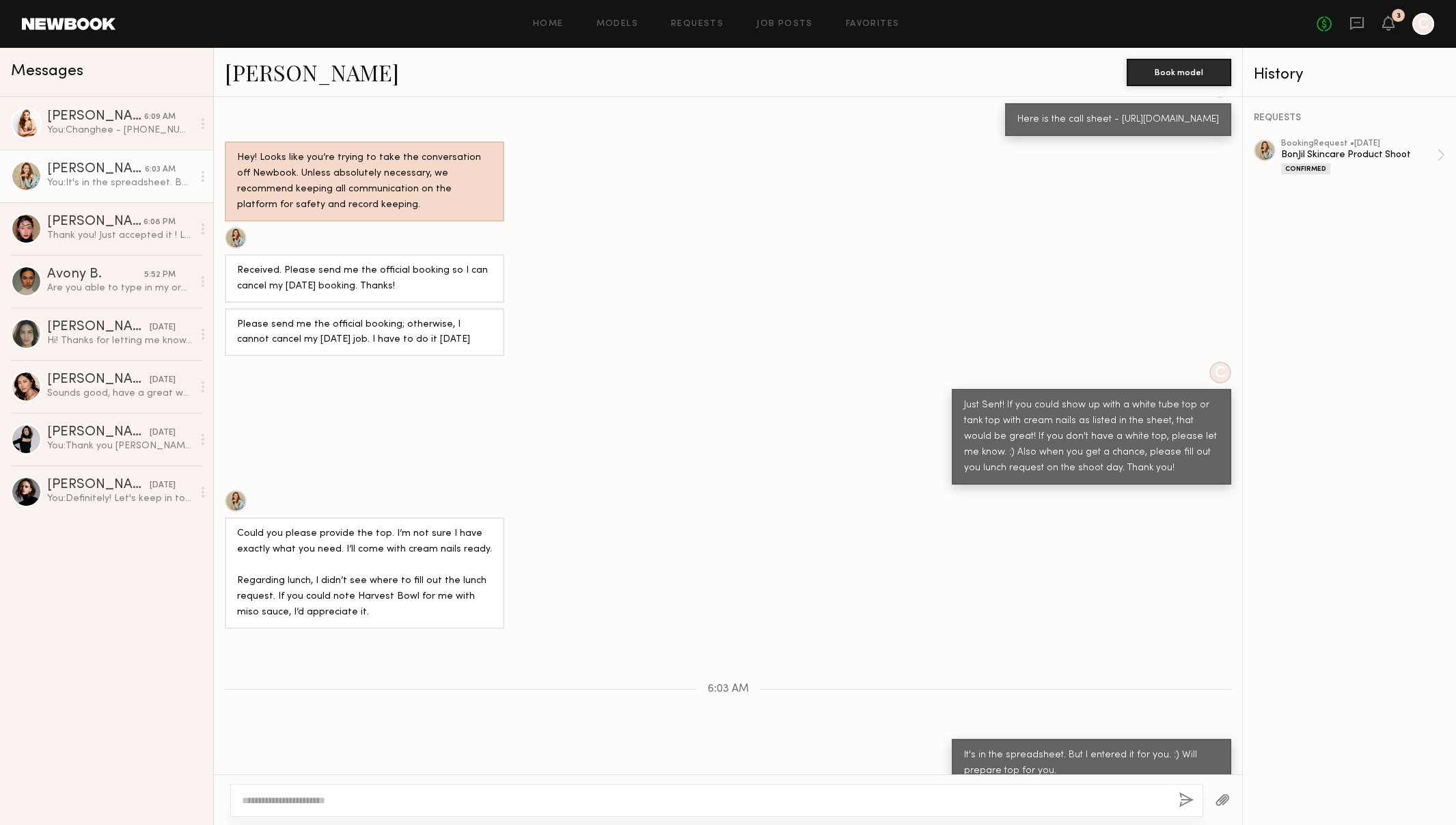
click at [308, 797] on textarea at bounding box center [705, 800] width 926 height 14
type textarea "**********"
click at [1184, 797] on button "button" at bounding box center [1186, 800] width 15 height 17
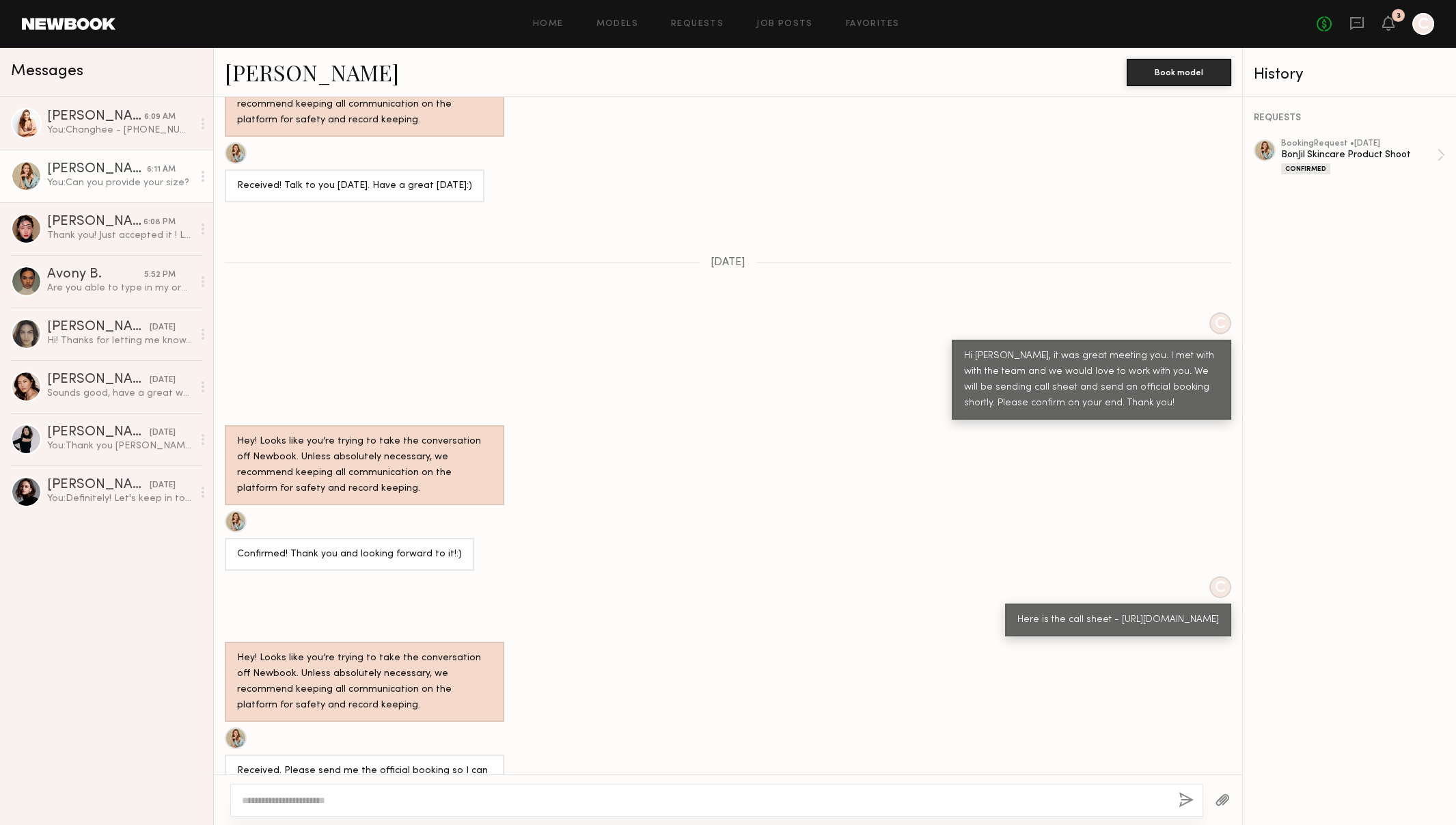
scroll to position [1635, 0]
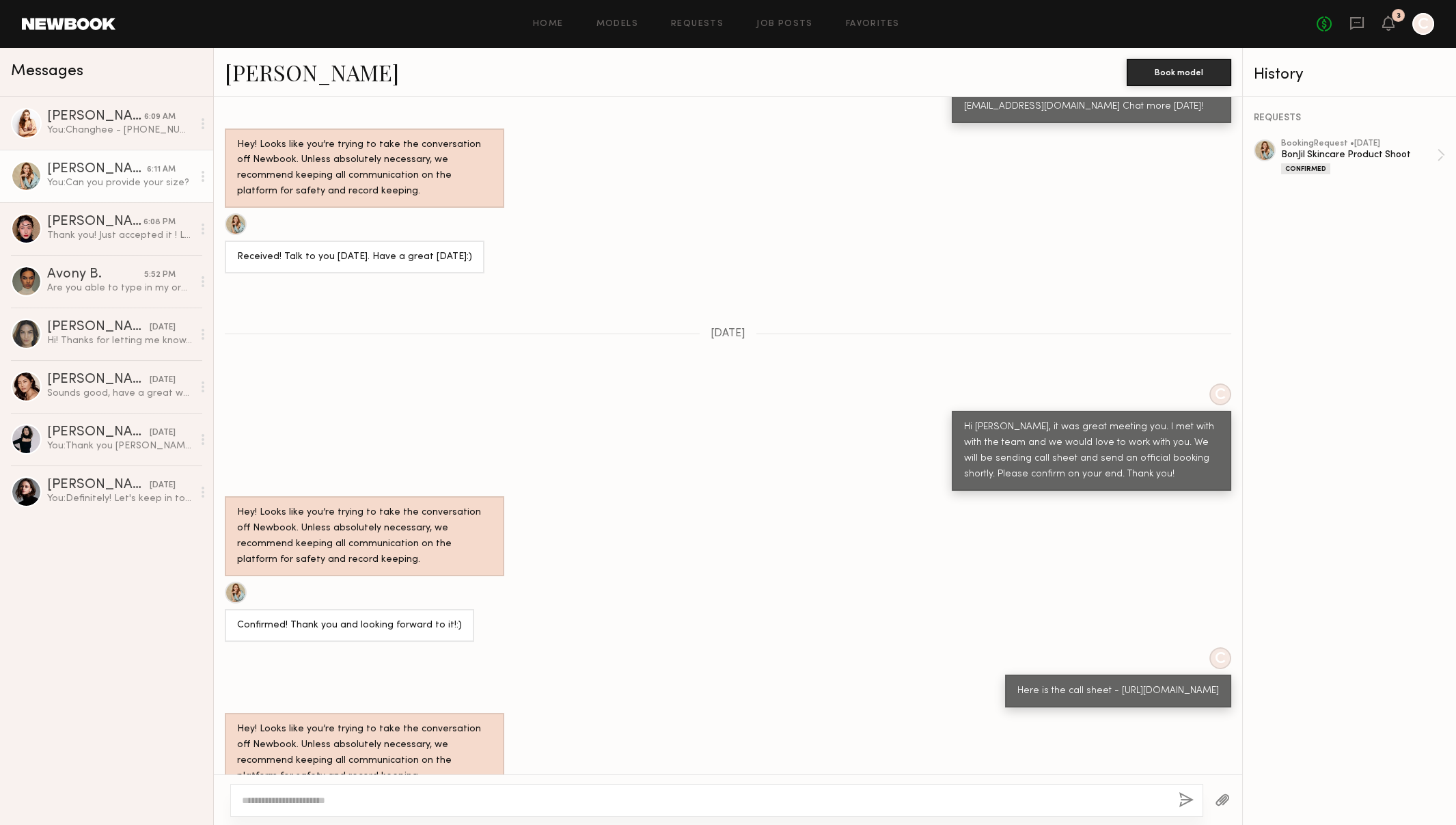
click at [253, 81] on link "[PERSON_NAME]" at bounding box center [312, 72] width 174 height 29
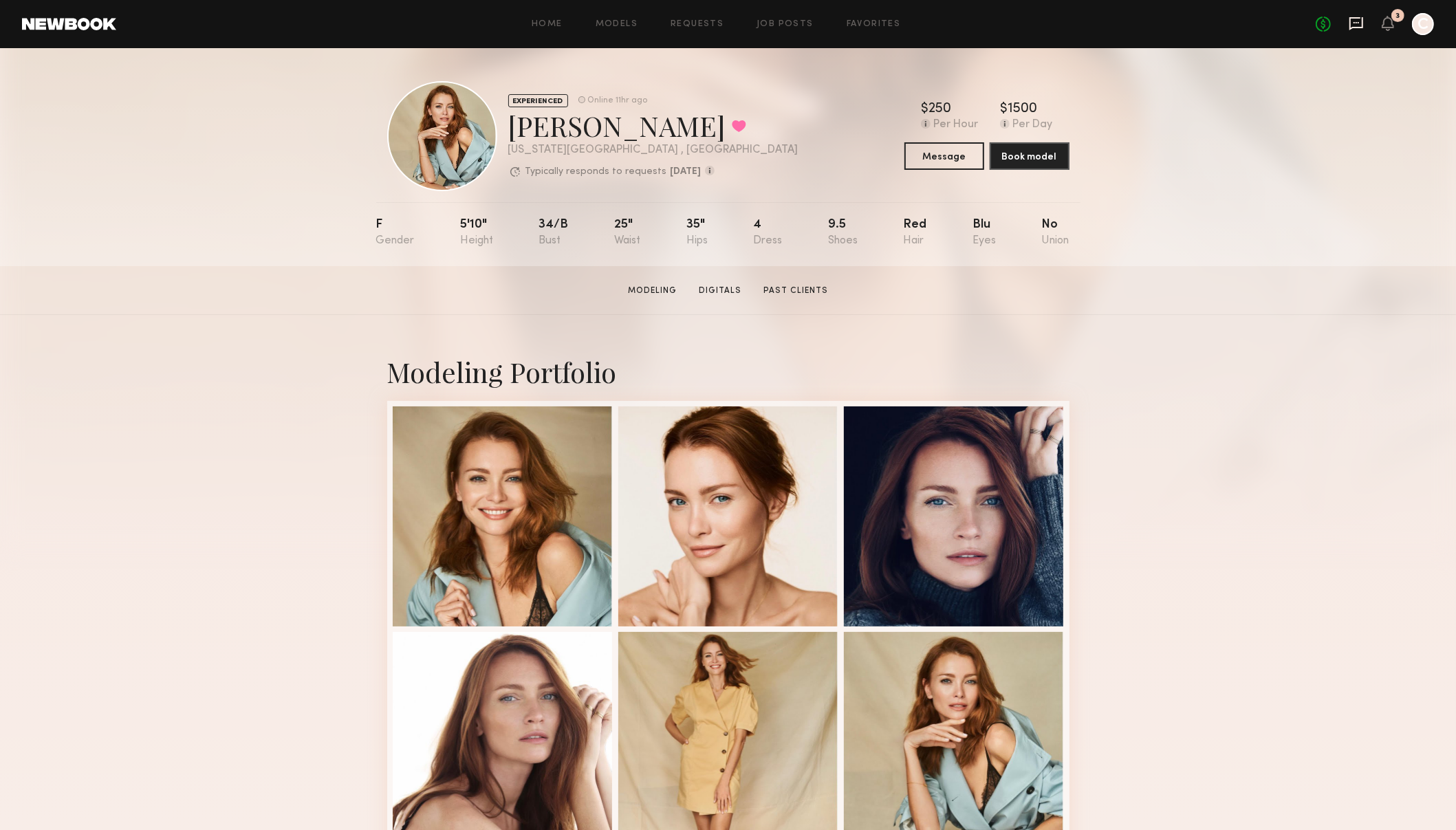
click at [1363, 25] on icon at bounding box center [1356, 23] width 15 height 15
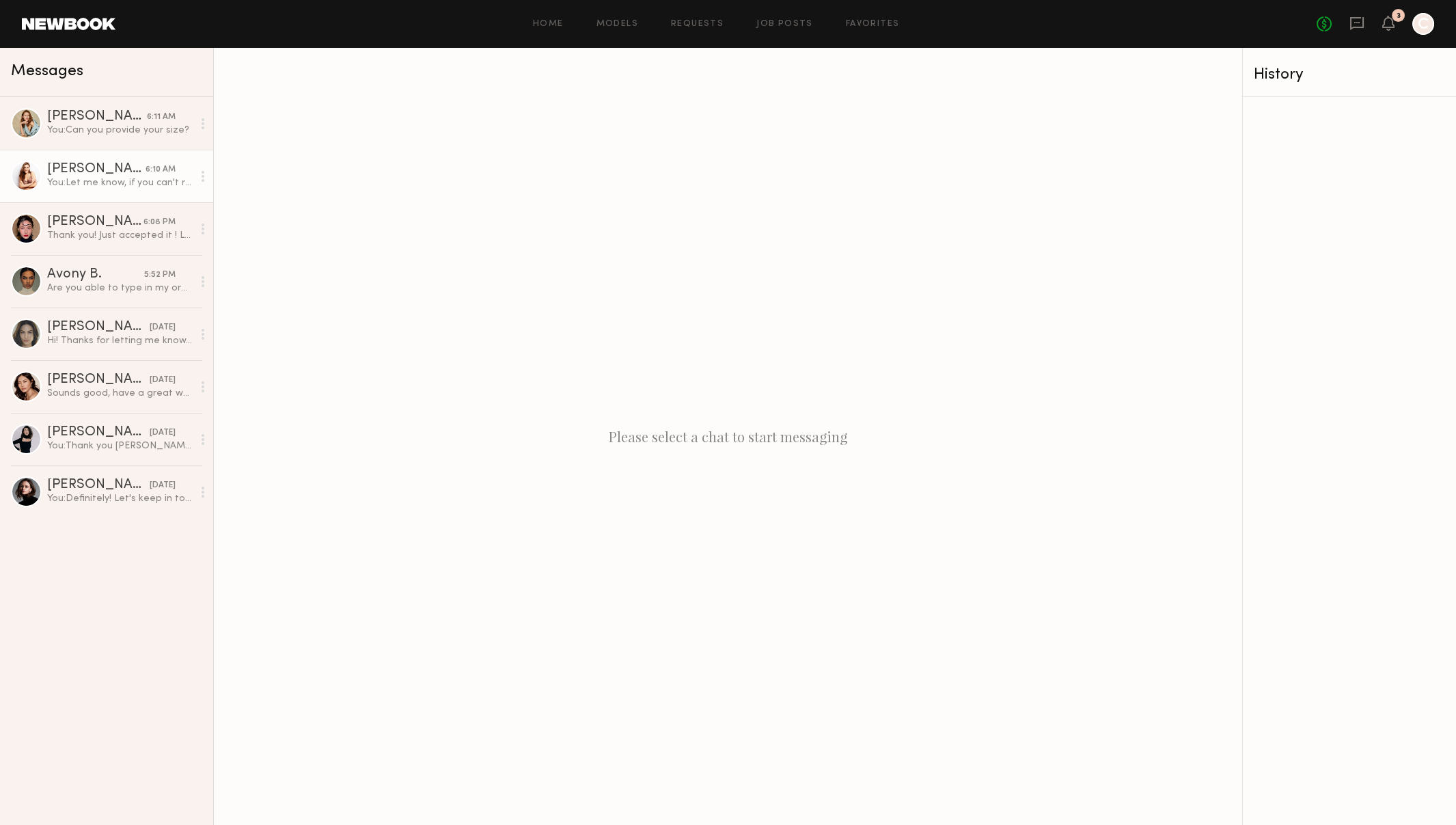
click at [122, 190] on link "Sarah D. 6:10 AM You: Let me know, if you can't reach out. Let me have your hav…" at bounding box center [106, 176] width 213 height 53
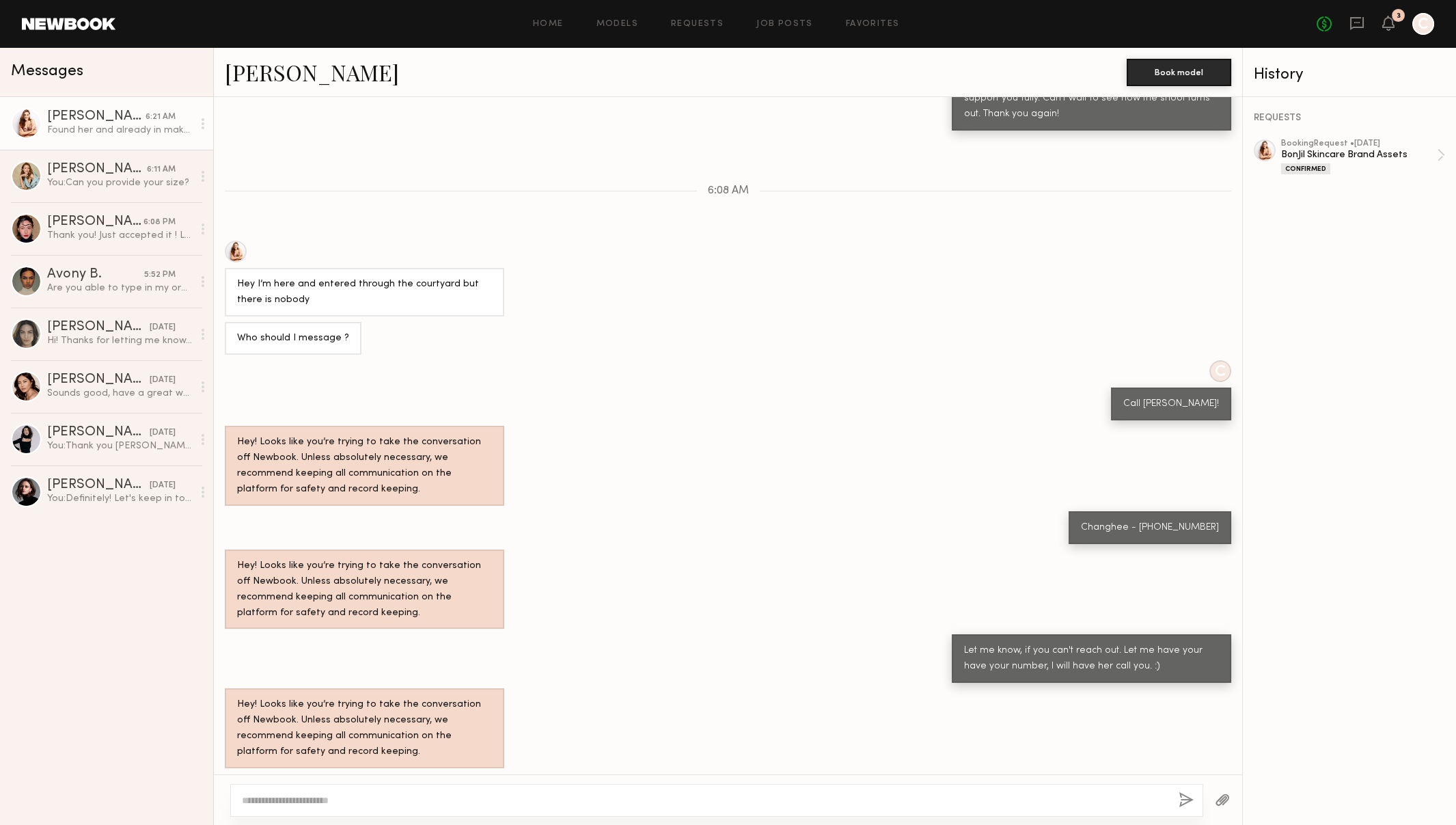
scroll to position [603, 0]
